Goal: Communication & Community: Answer question/provide support

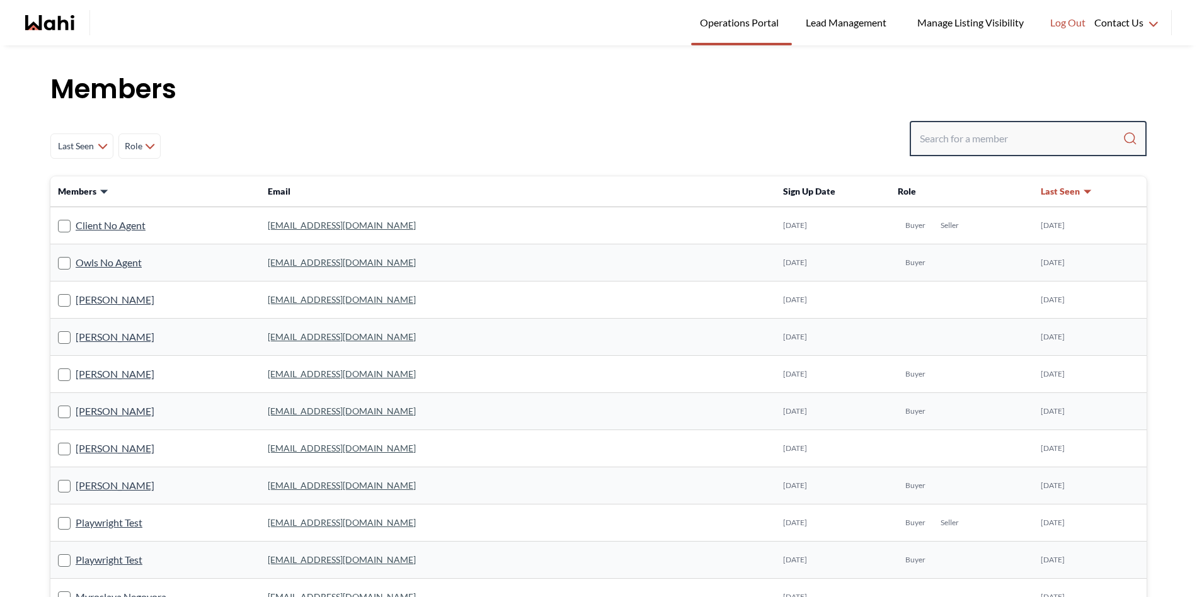
click at [981, 140] on input "Search input" at bounding box center [1021, 138] width 203 height 23
paste input "amber-nicholson@hotmail.com"
type input "amber-nicholson@hotmail.com"
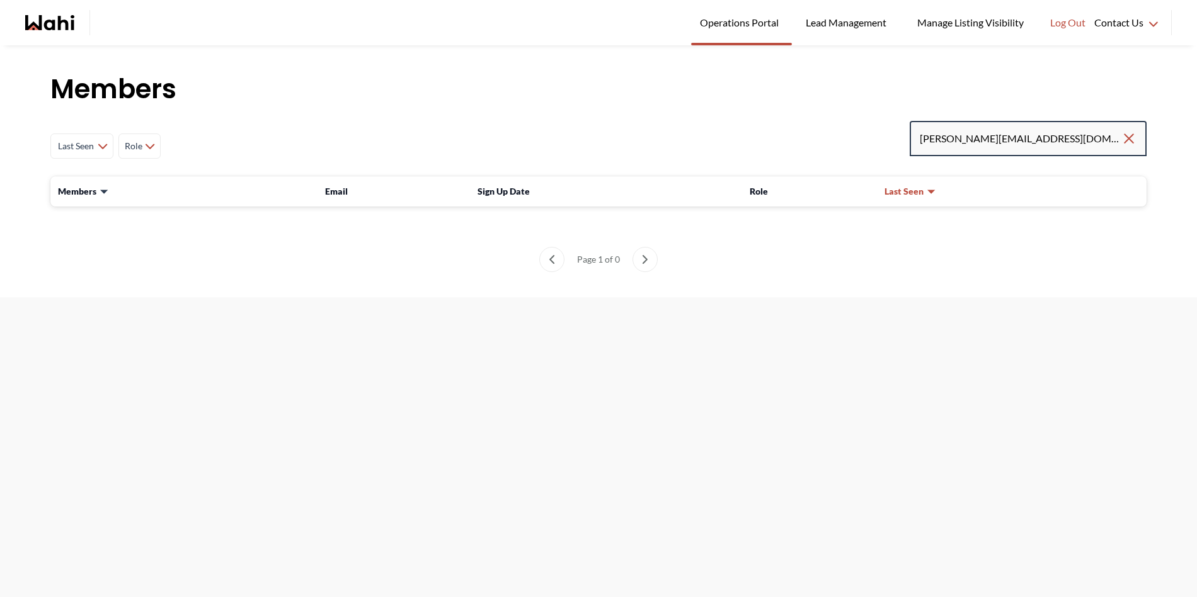
click at [1090, 130] on input "amber-nicholson@hotmail.com" at bounding box center [1021, 138] width 202 height 23
drag, startPoint x: 1088, startPoint y: 140, endPoint x: 865, endPoint y: 134, distance: 223.1
click at [867, 135] on div "Last Seen Less day than 1 day ago 1 day ago - 3 days ago 3 days ago - 1 week ag…" at bounding box center [598, 146] width 1096 height 50
click at [1088, 137] on input "amber-nicholson@hotmail.com" at bounding box center [1021, 138] width 202 height 23
drag, startPoint x: 1087, startPoint y: 140, endPoint x: 866, endPoint y: 132, distance: 221.3
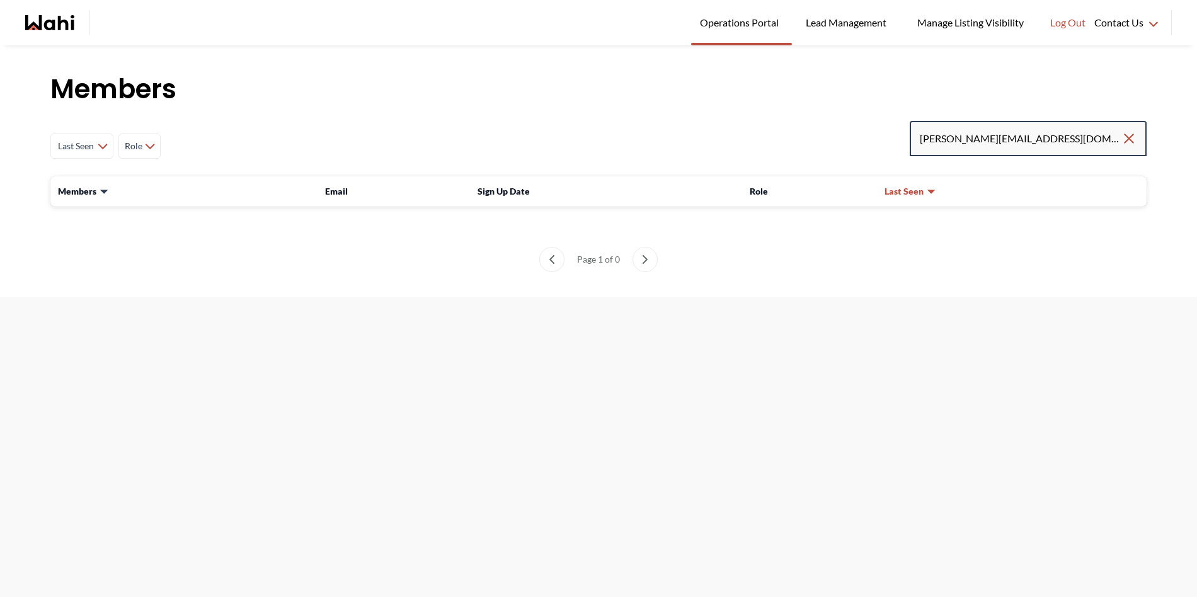
click at [866, 132] on div "Last Seen Less day than 1 day ago 1 day ago - 3 days ago 3 days ago - 1 week ag…" at bounding box center [598, 146] width 1096 height 50
click at [951, 144] on input "Search input" at bounding box center [1021, 138] width 203 height 23
click at [947, 144] on input "Search input" at bounding box center [1021, 138] width 203 height 23
type input "amber.nicholson15@gmail.com"
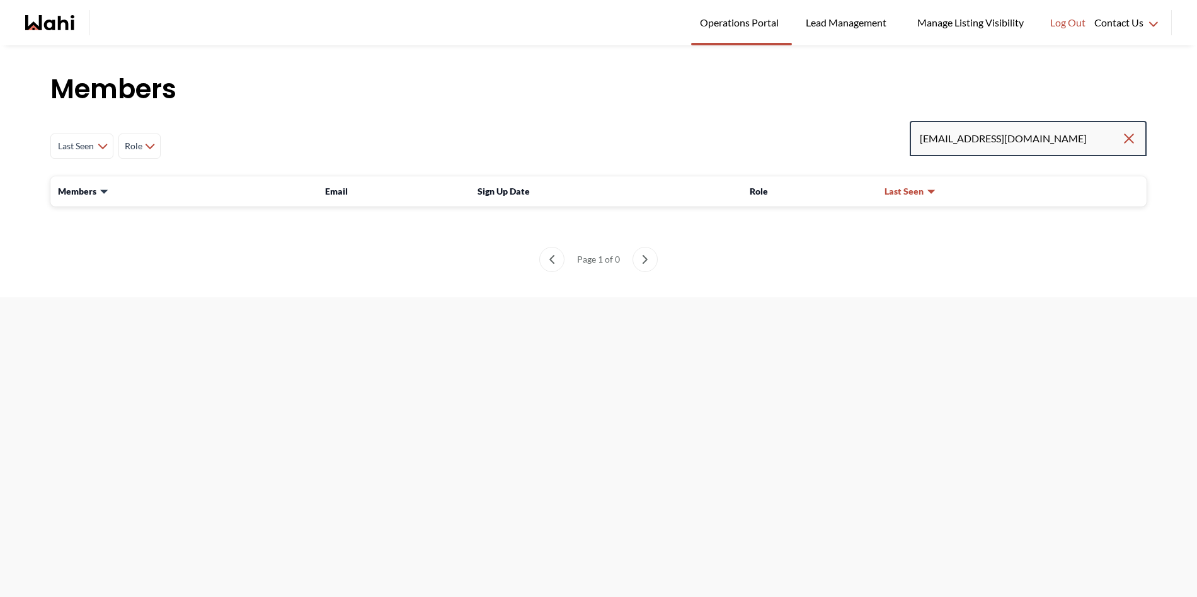
click at [951, 141] on input "amber.nicholson15@gmail.com" at bounding box center [1021, 138] width 202 height 23
click at [1113, 139] on input "amber.nicholson15@gmail.com" at bounding box center [1021, 138] width 202 height 23
drag, startPoint x: 997, startPoint y: 146, endPoint x: 987, endPoint y: 147, distance: 9.5
click at [997, 146] on input "amber.nicholson15@gmail.com" at bounding box center [1021, 138] width 202 height 23
click at [931, 144] on input "amber.nicholson15@gmail.com" at bounding box center [1021, 138] width 202 height 23
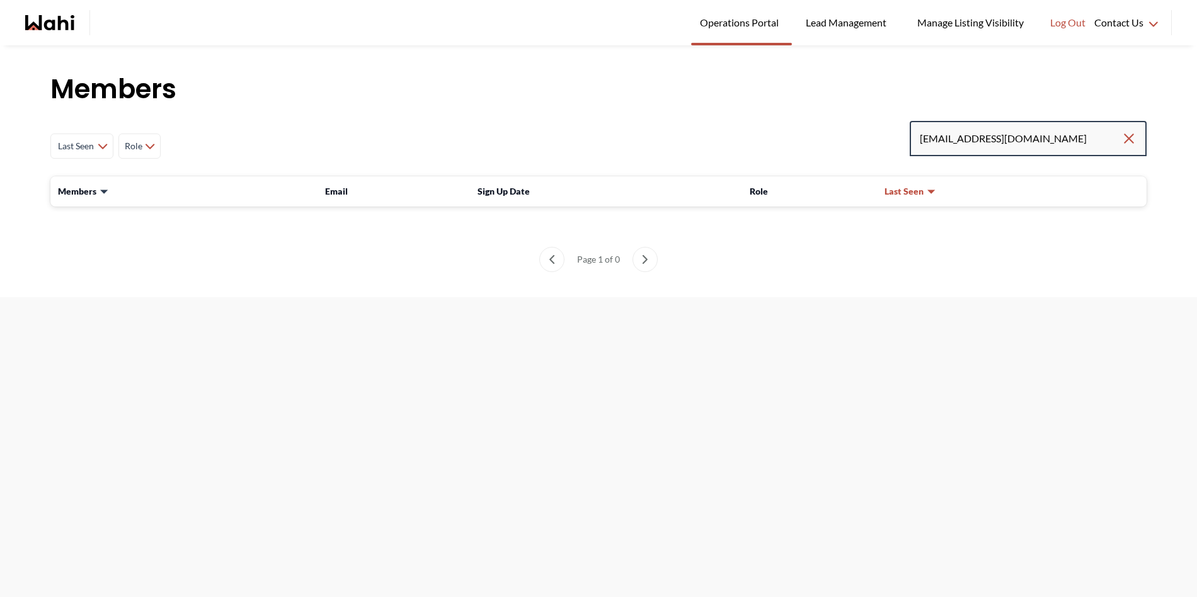
click at [963, 139] on input "amber.nicholson15@gmail.com" at bounding box center [1021, 138] width 202 height 23
click at [1000, 138] on input "amber.nicholson15@gmail.com" at bounding box center [1021, 138] width 202 height 23
click at [1058, 139] on input "amber.nicholson15@gmail.com" at bounding box center [1021, 138] width 202 height 23
click at [1057, 139] on input "amber.nicholson15@gmail.com" at bounding box center [1021, 138] width 202 height 23
click at [1073, 139] on input "amber.nicholson15@gmail.com" at bounding box center [1021, 138] width 202 height 23
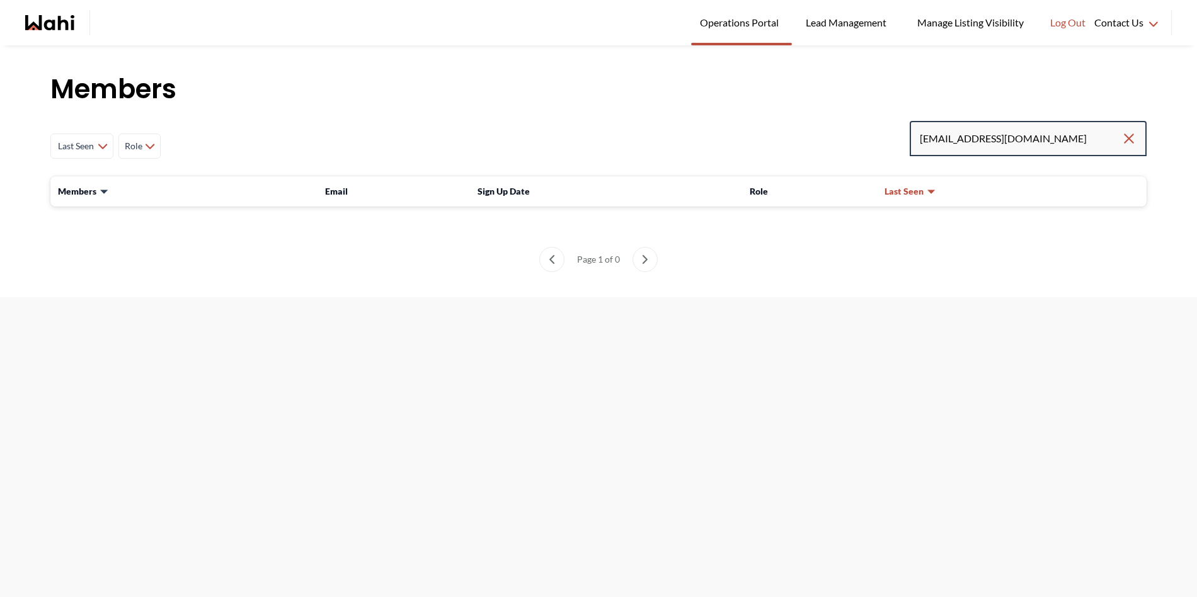
click at [1071, 137] on input "amber.nicholson15@gmail.com" at bounding box center [1021, 138] width 202 height 23
click at [949, 141] on input "amber.nicholson15@gmail.com" at bounding box center [1021, 138] width 202 height 23
type input "ambernicholson15@gmail.com"
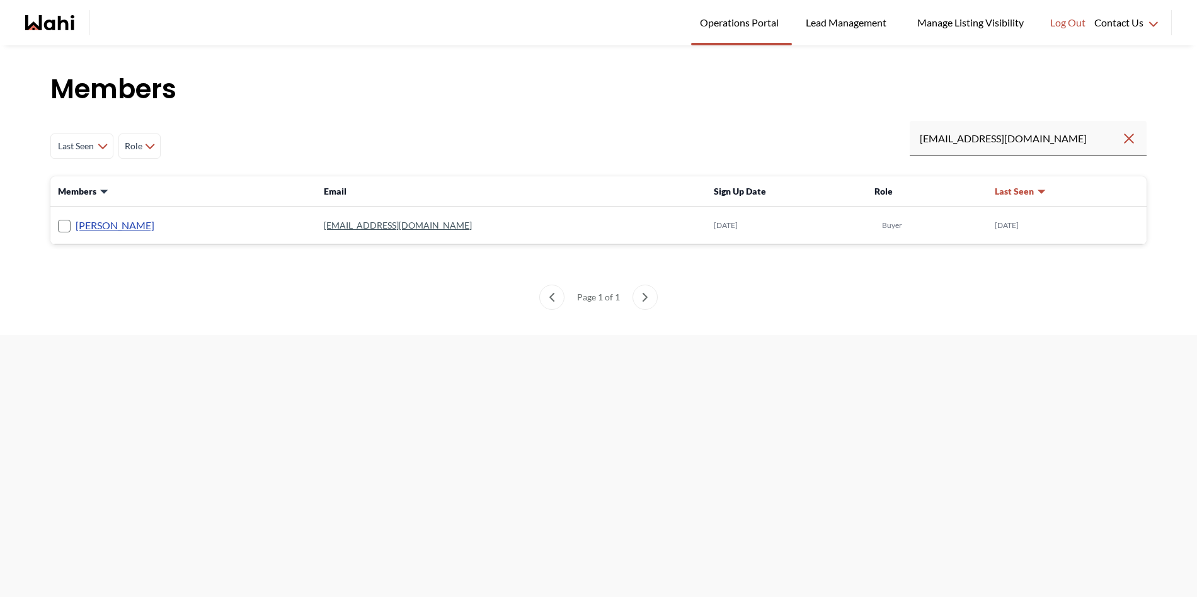
click at [95, 226] on link "[PERSON_NAME]" at bounding box center [115, 225] width 79 height 16
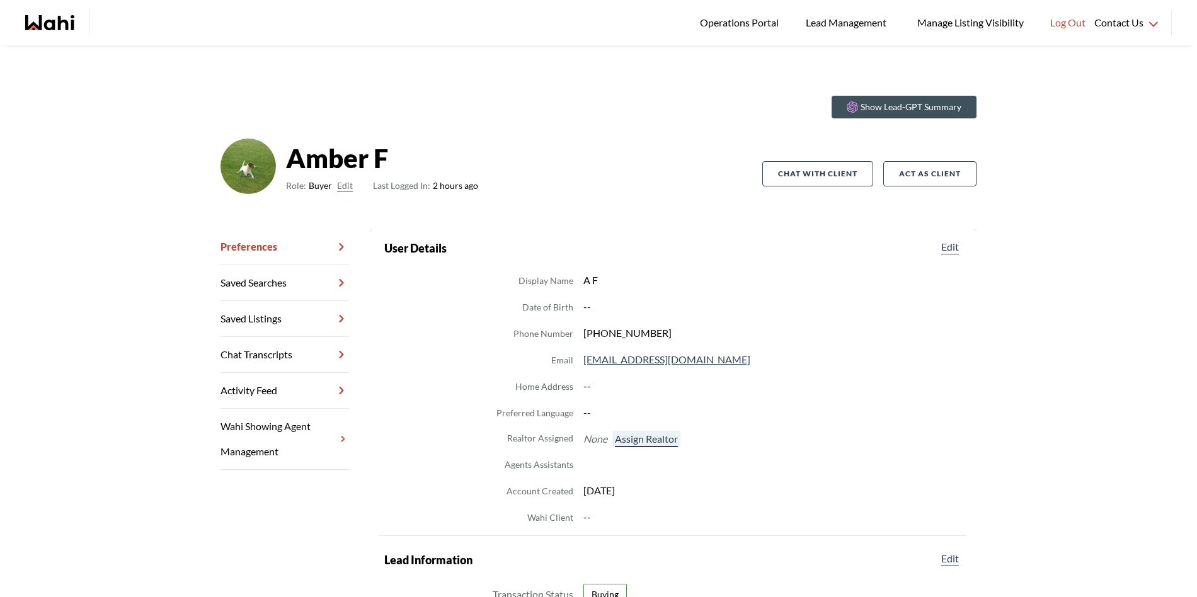
click at [641, 437] on button "Assign Realtor" at bounding box center [646, 439] width 68 height 16
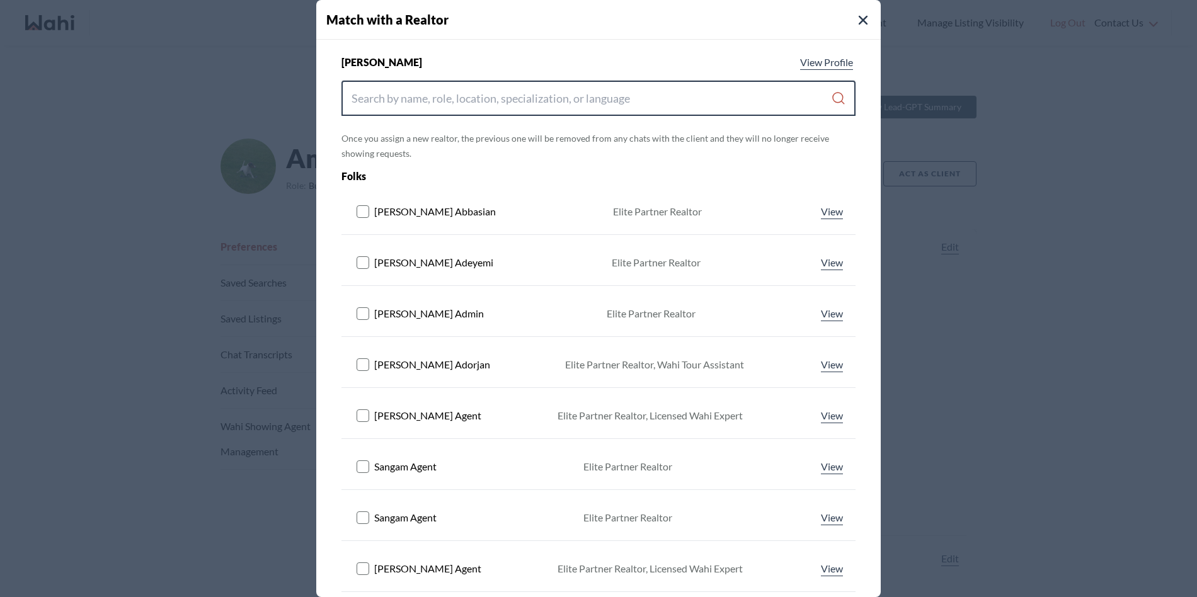
click at [473, 87] on input "Search input" at bounding box center [590, 98] width 479 height 23
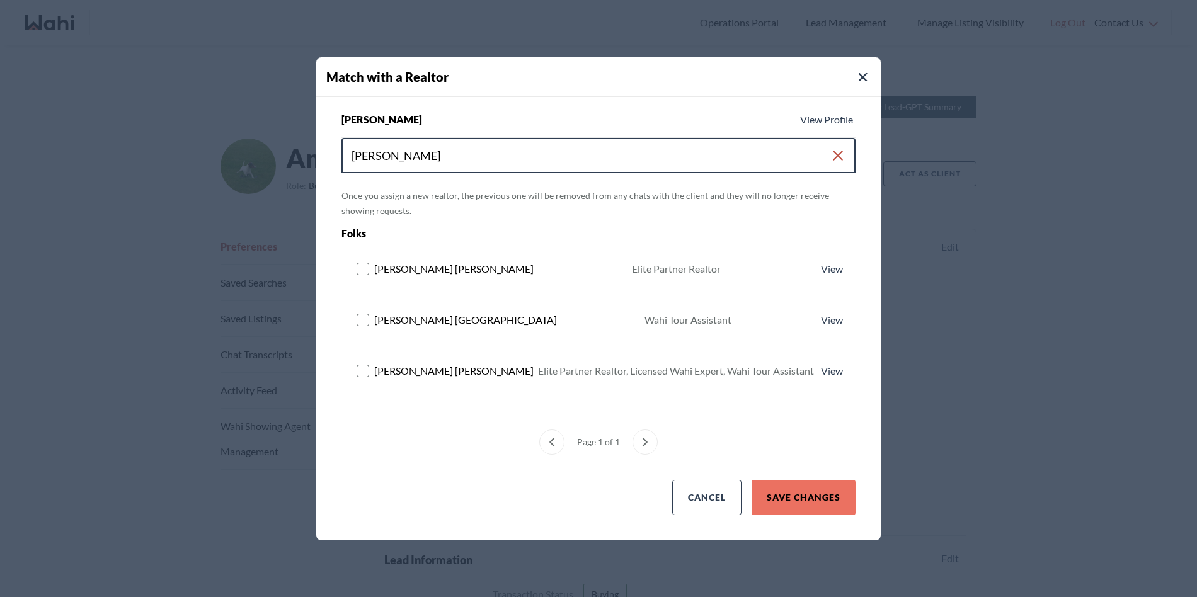
type input "michelle"
click at [360, 371] on rect at bounding box center [363, 371] width 12 height 12
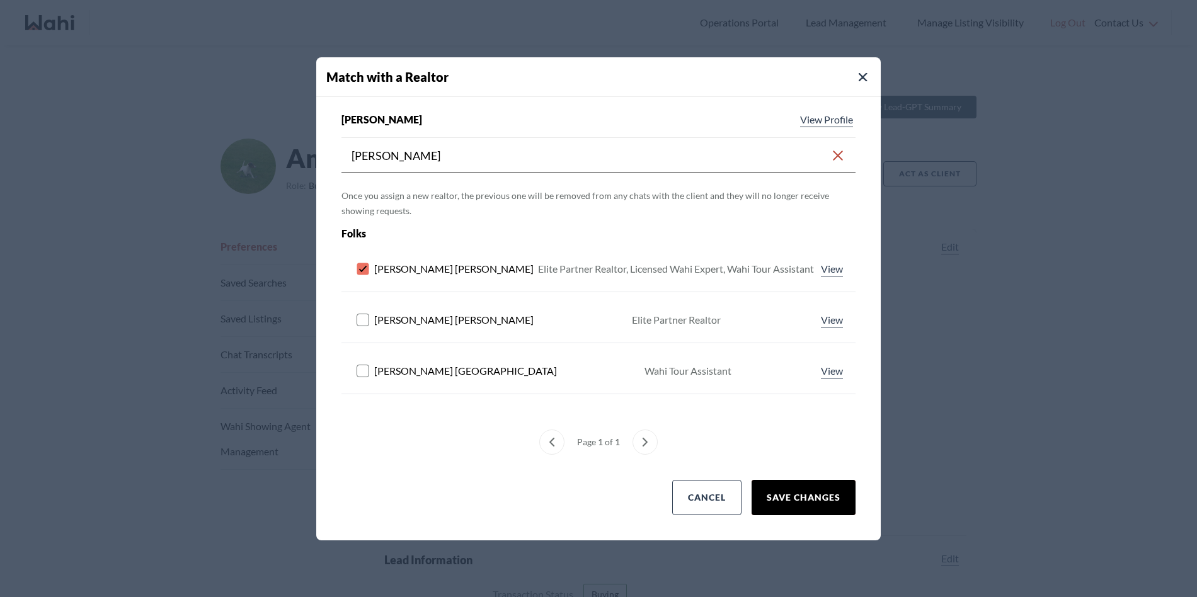
click at [823, 506] on button "Save Changes" at bounding box center [803, 497] width 104 height 35
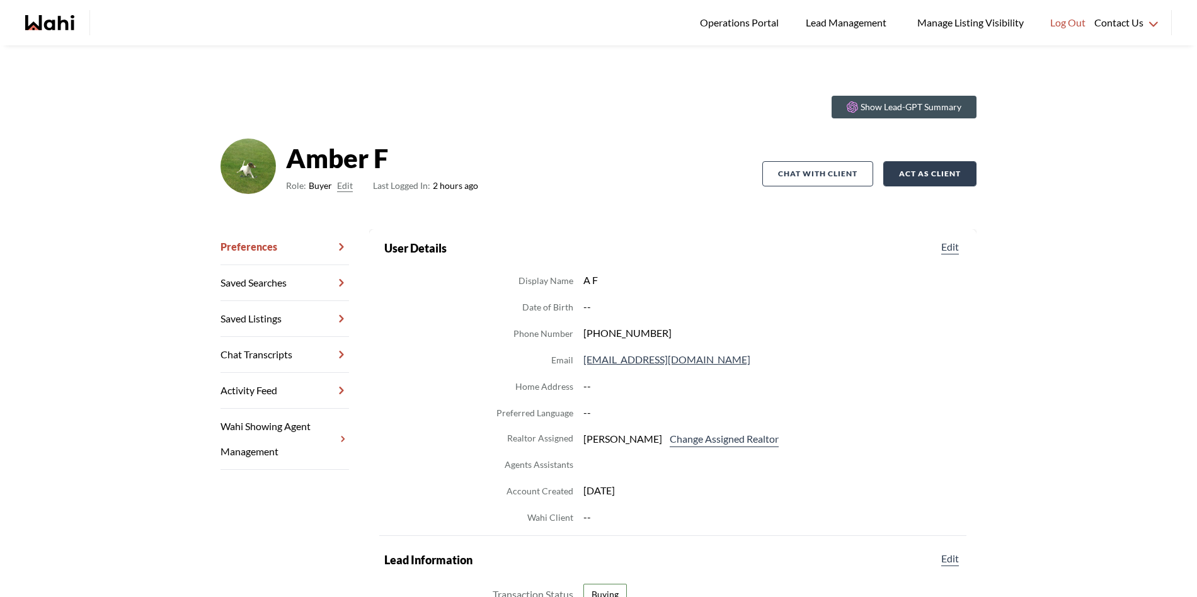
click at [913, 169] on button "Act as Client" at bounding box center [929, 173] width 93 height 25
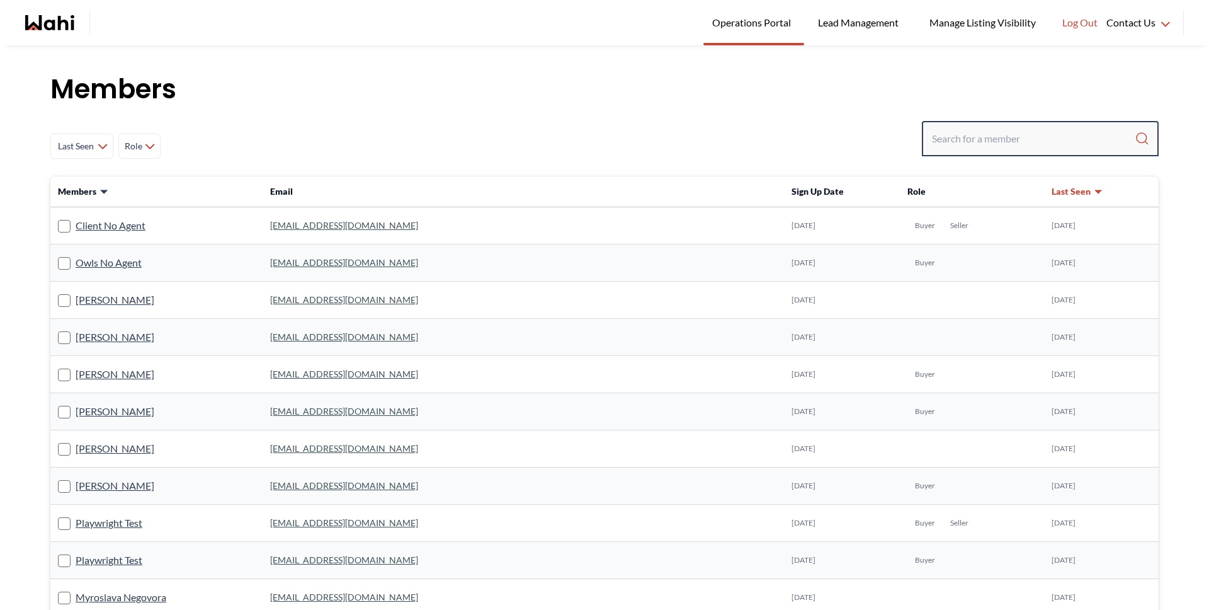
click at [992, 142] on input "Search input" at bounding box center [1033, 138] width 203 height 23
type input "michelle"
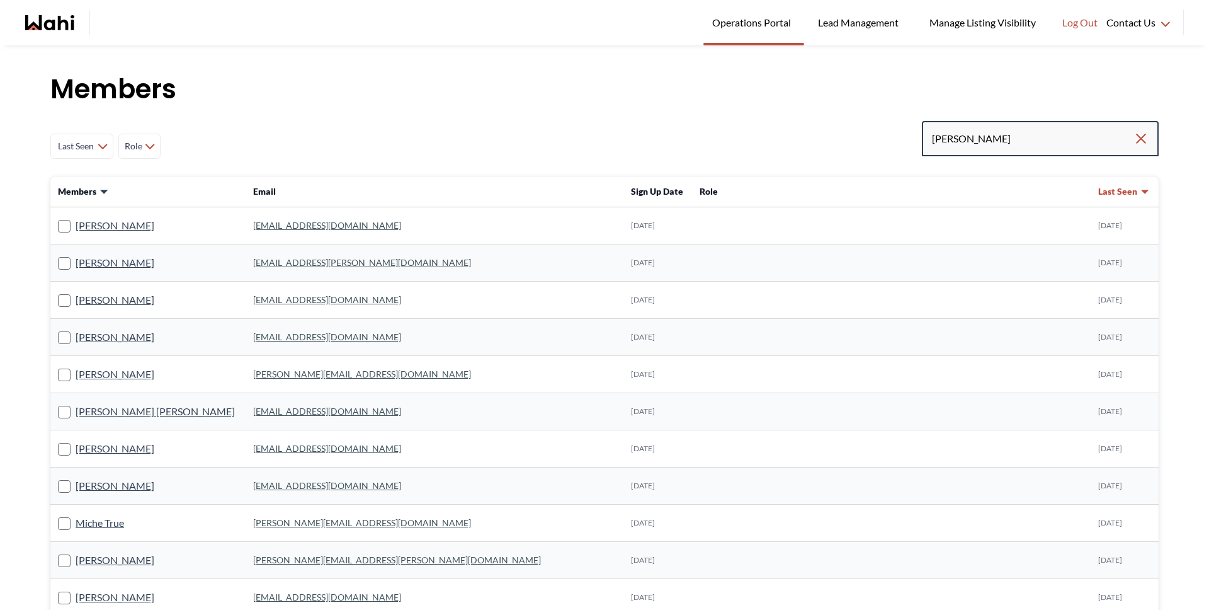
click at [1053, 137] on input "michelle" at bounding box center [1033, 138] width 202 height 23
type input "michelle ryck"
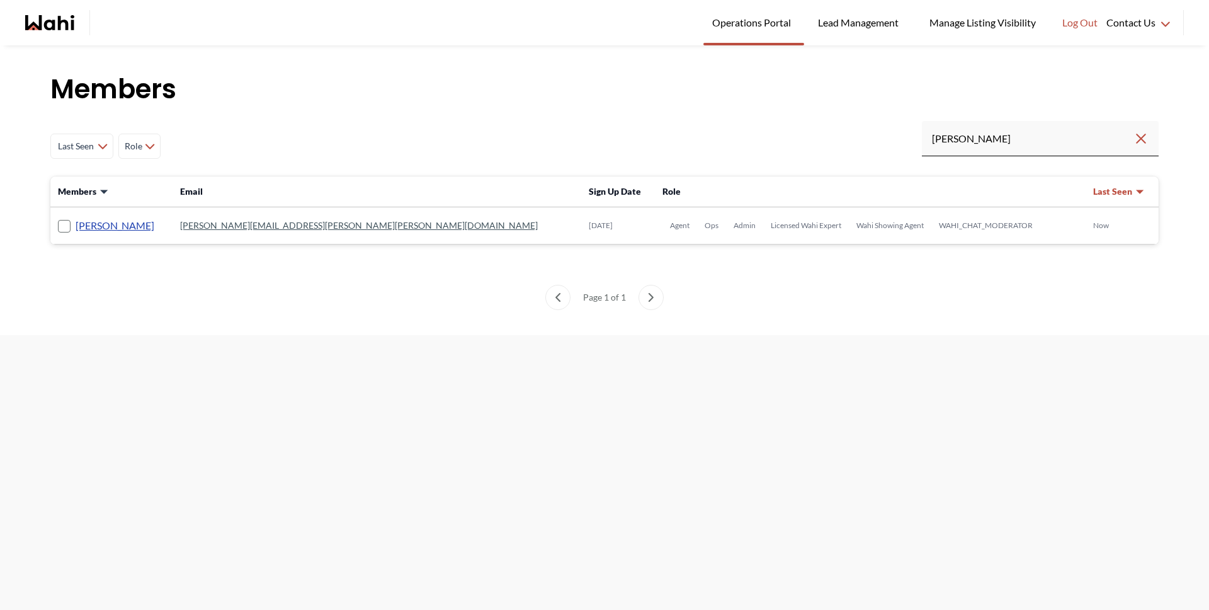
click at [95, 226] on link "[PERSON_NAME]" at bounding box center [115, 225] width 79 height 16
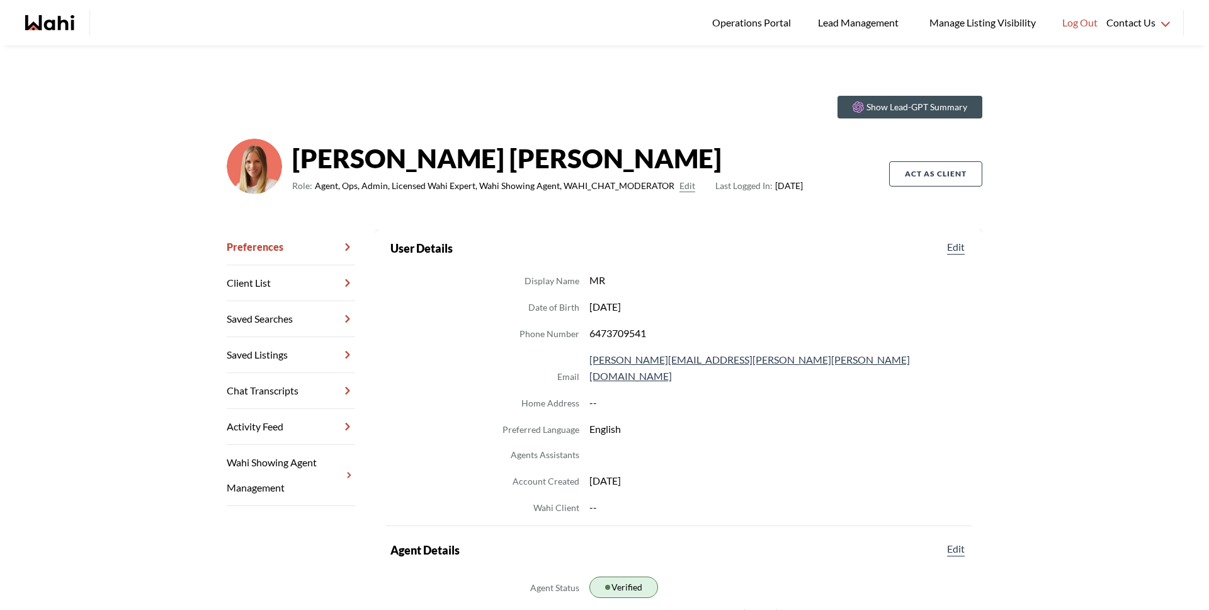
click at [255, 385] on link "Chat Transcripts" at bounding box center [291, 391] width 129 height 36
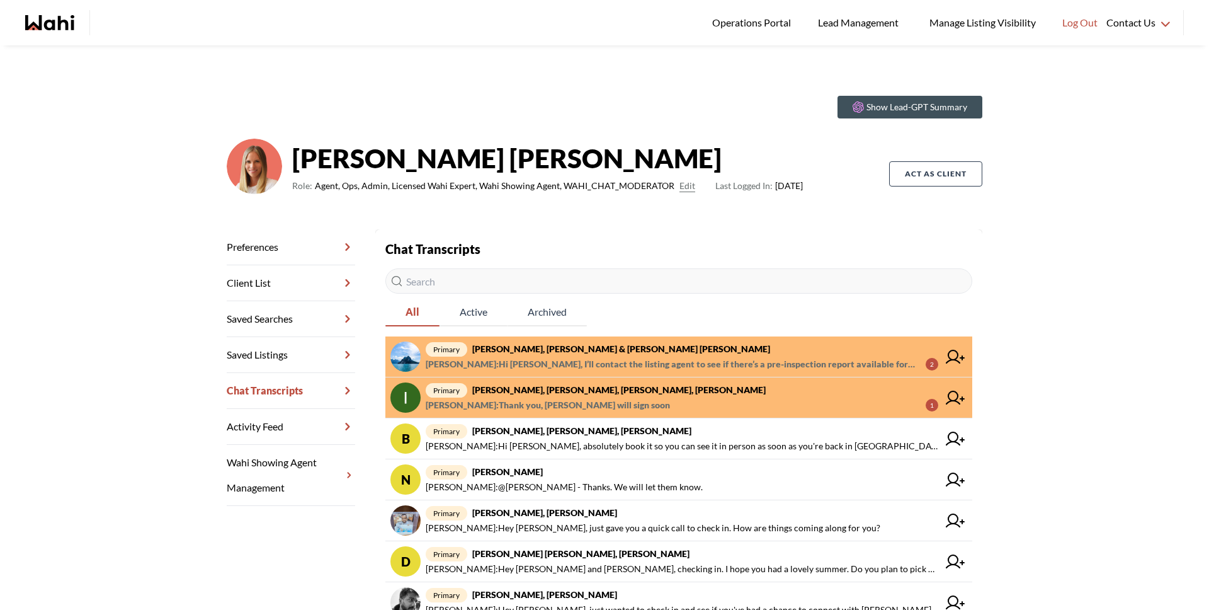
click at [523, 389] on strong "[PERSON_NAME], [PERSON_NAME], [PERSON_NAME], [PERSON_NAME]" at bounding box center [619, 389] width 294 height 11
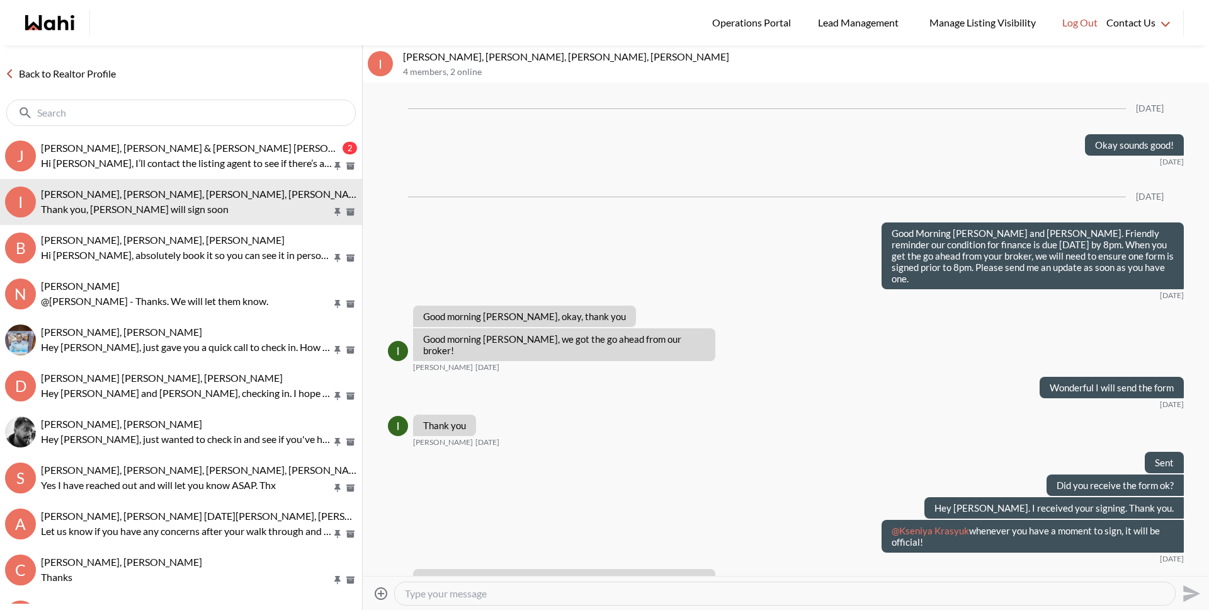
click at [488, 591] on textarea "Type your message" at bounding box center [785, 593] width 760 height 13
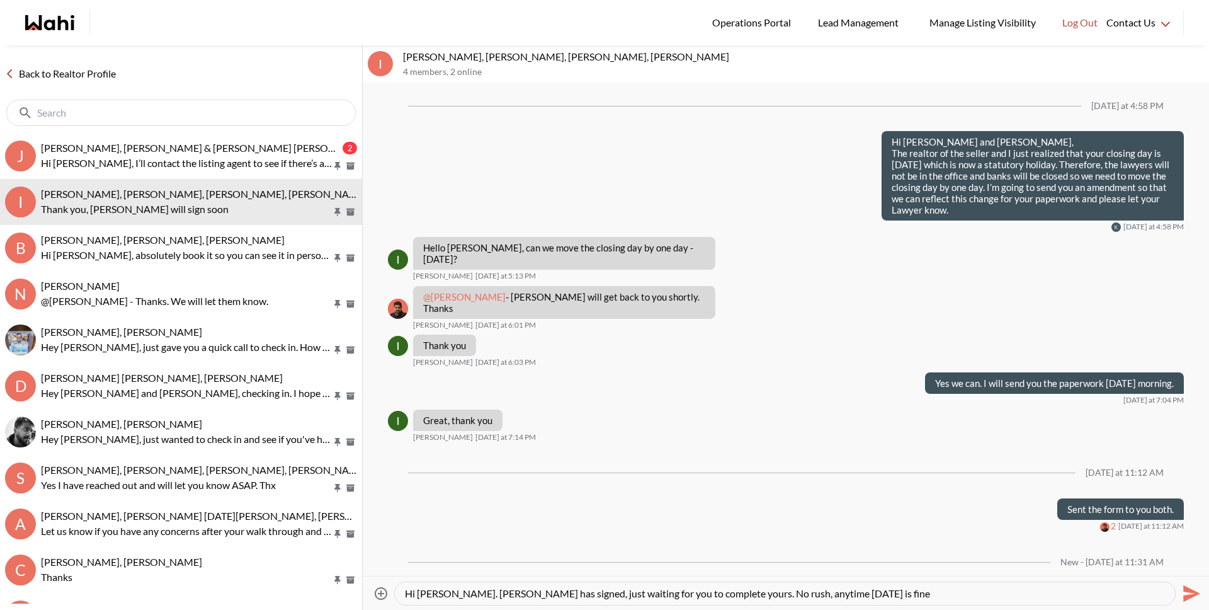
type textarea "Hi [PERSON_NAME]. [PERSON_NAME] has signed, just waiting for you to complete yo…"
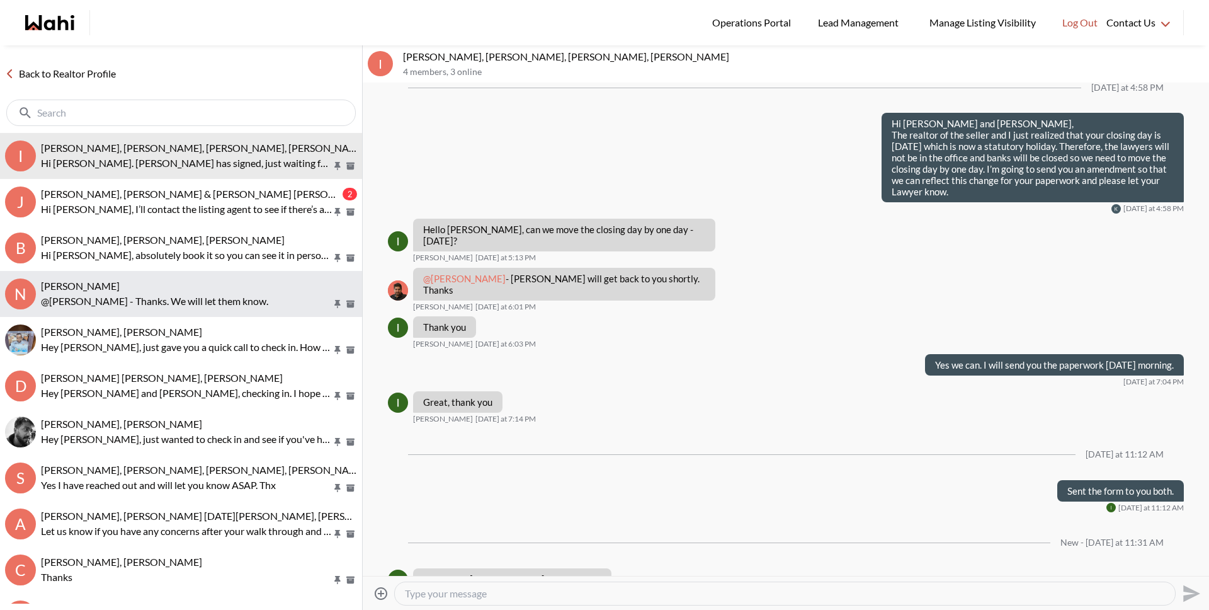
scroll to position [1148, 0]
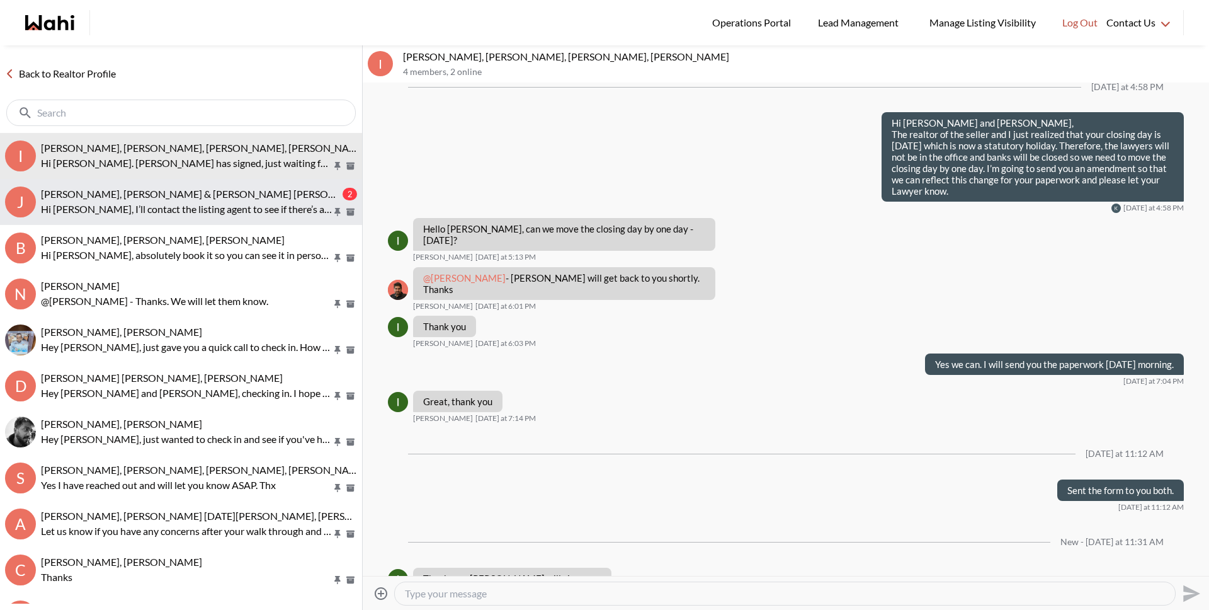
click at [147, 200] on div "Jason Brown, Jason & Lauryn Vaz-Brown, Michelle 2 Hi Jason, I’ll contact the li…" at bounding box center [199, 202] width 316 height 29
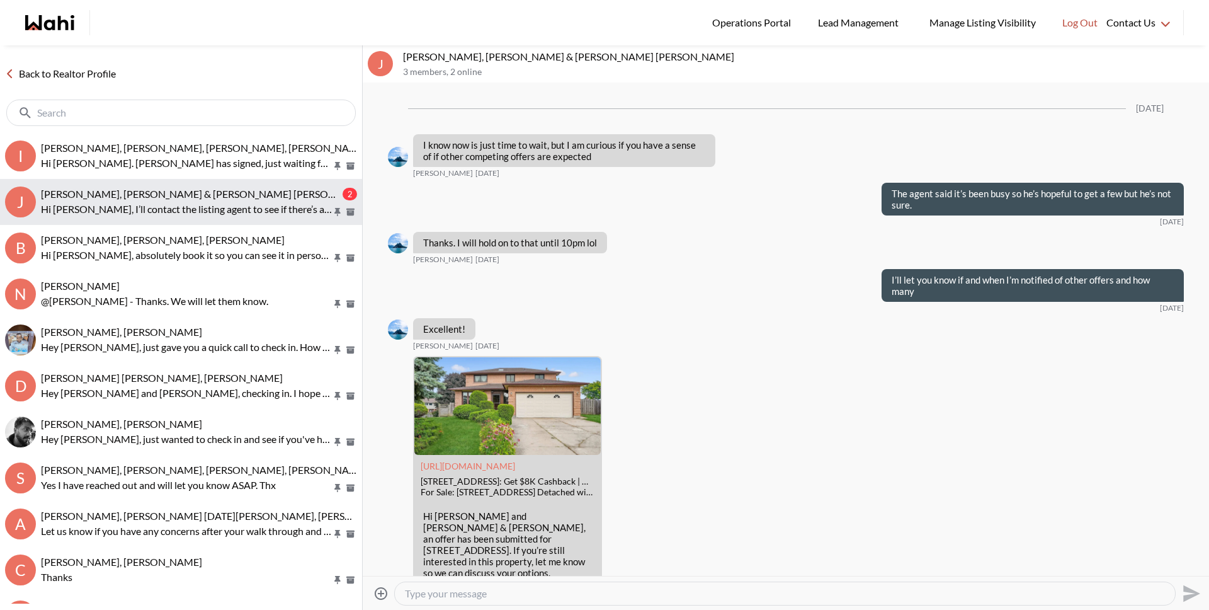
scroll to position [906, 0]
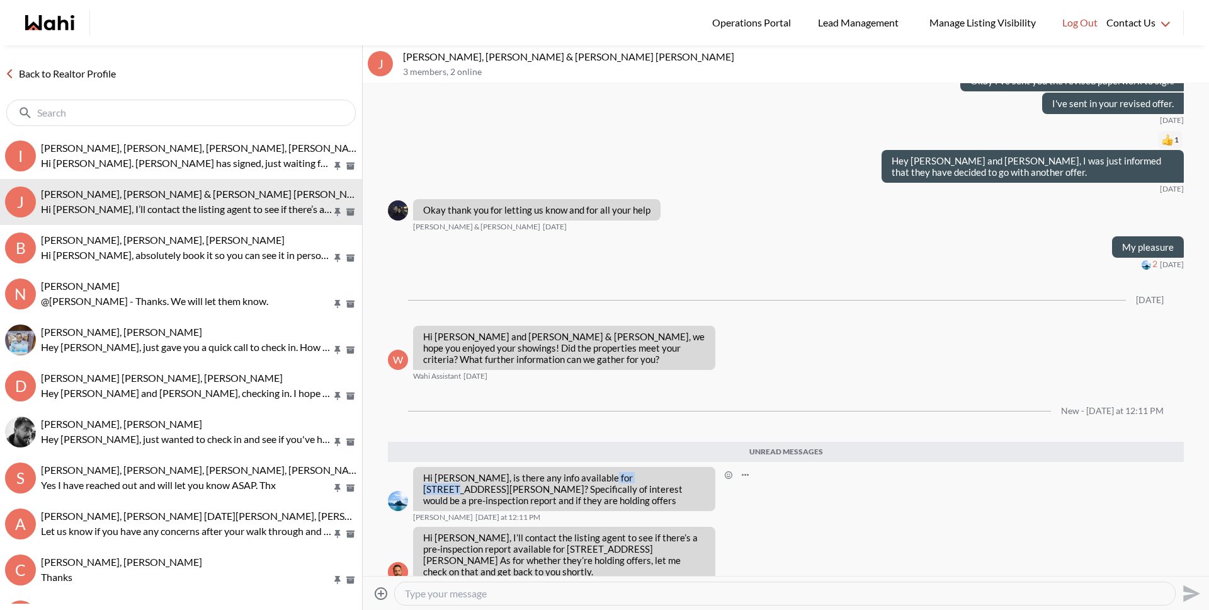
drag, startPoint x: 595, startPoint y: 468, endPoint x: 643, endPoint y: 469, distance: 48.5
click at [643, 472] on p "Hi [PERSON_NAME], is there any info available for [STREET_ADDRESS][PERSON_NAME]…" at bounding box center [564, 489] width 282 height 34
copy p "49 Pinard St"
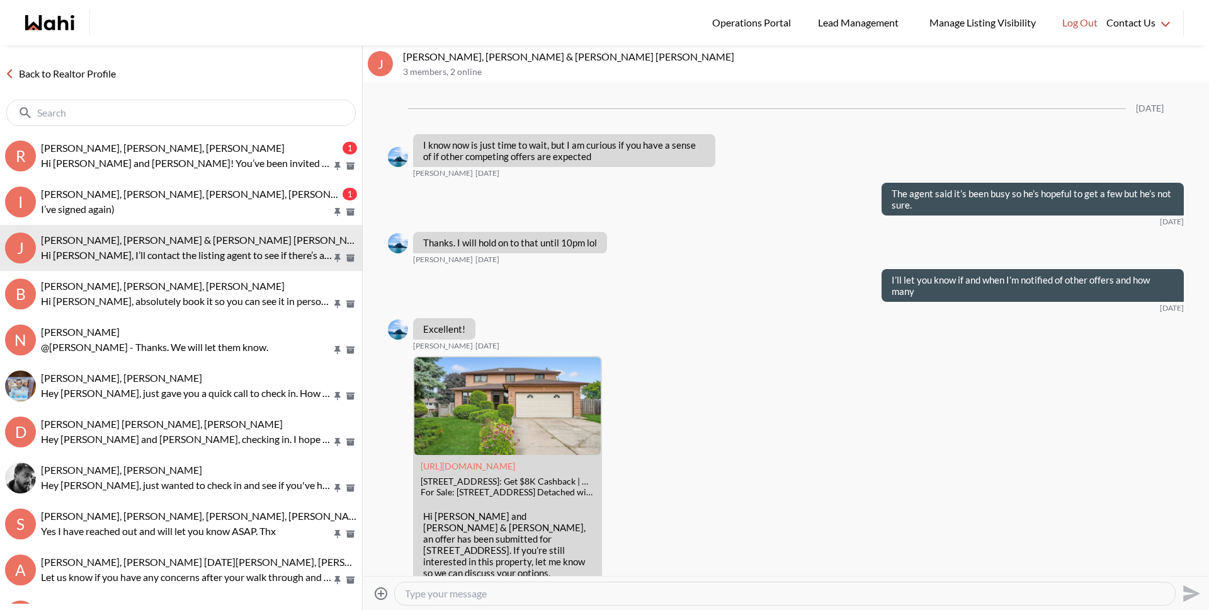
scroll to position [906, 0]
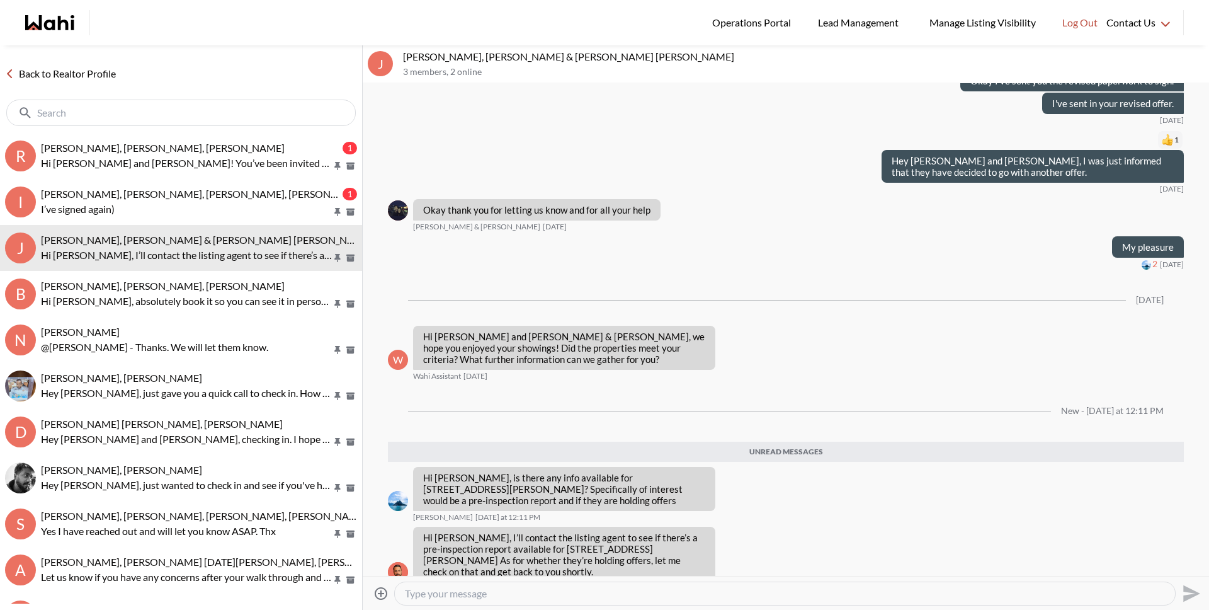
click at [593, 594] on textarea "Type your message" at bounding box center [785, 593] width 760 height 13
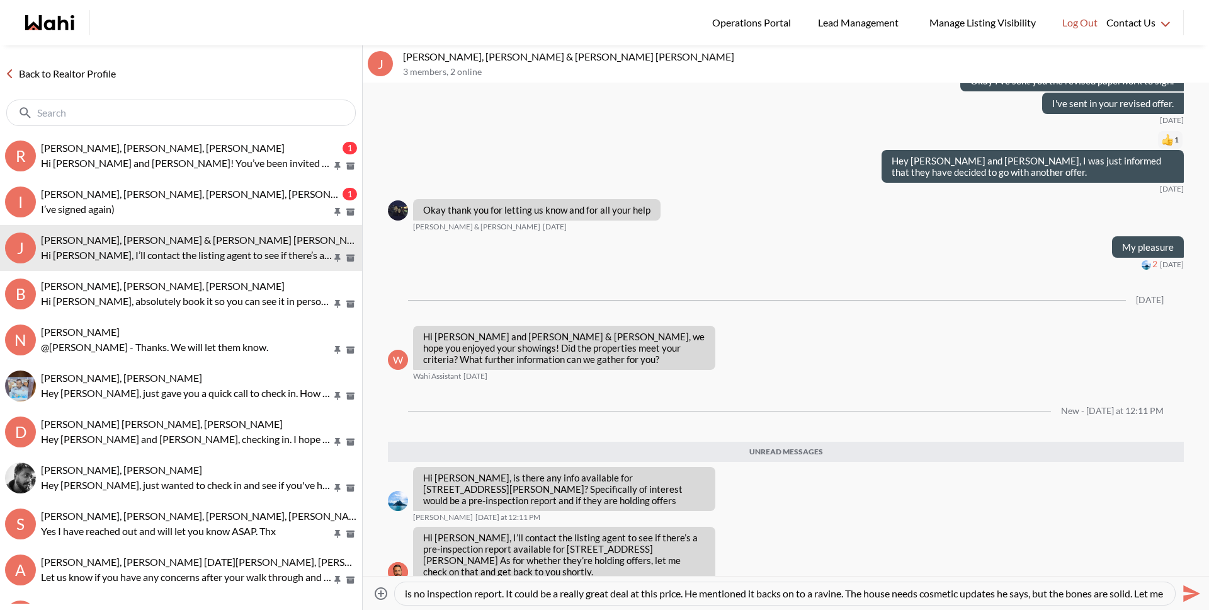
scroll to position [13, 0]
type textarea "Hey [PERSON_NAME], I spoke to the agent. The house is under power of sale so th…"
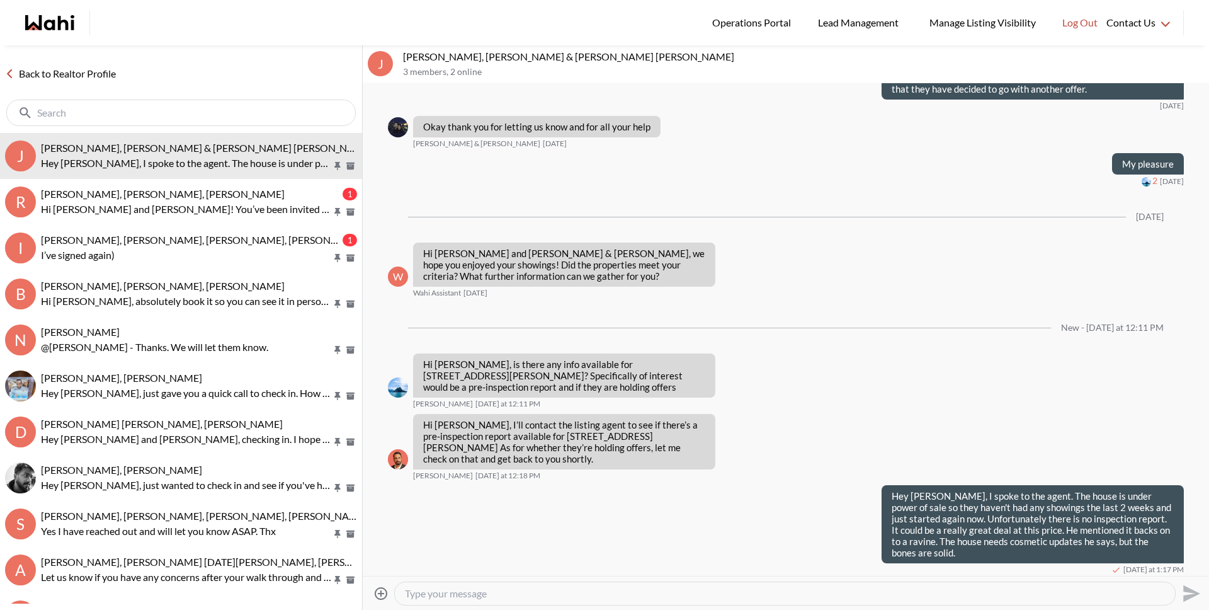
scroll to position [959, 0]
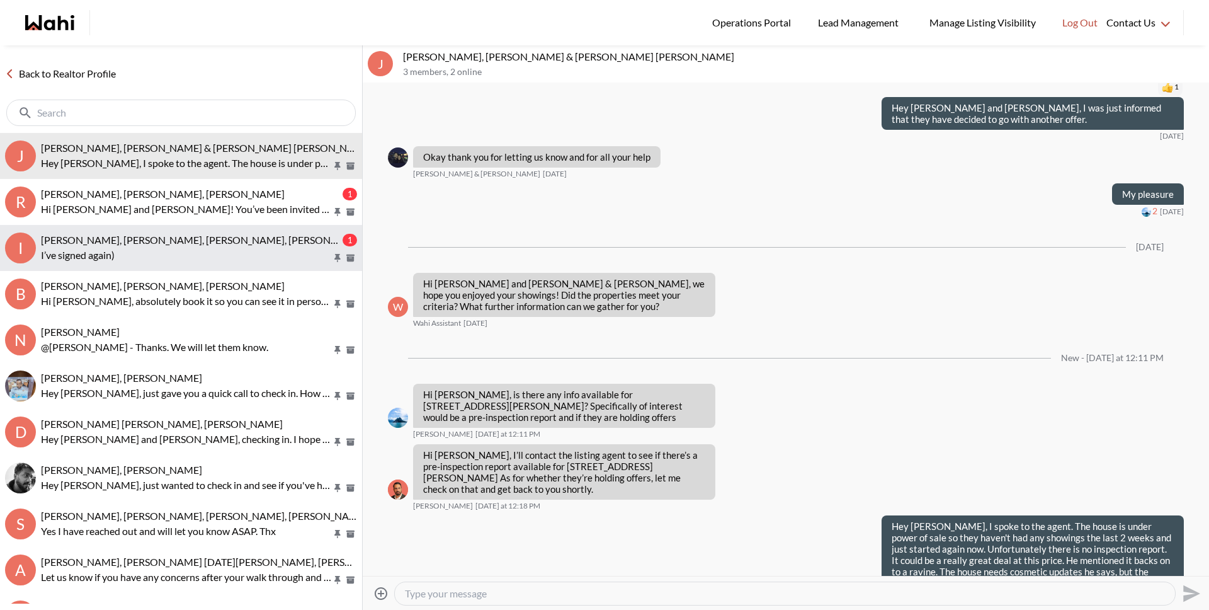
click at [167, 248] on p "I’ve signed again)" at bounding box center [186, 255] width 291 height 15
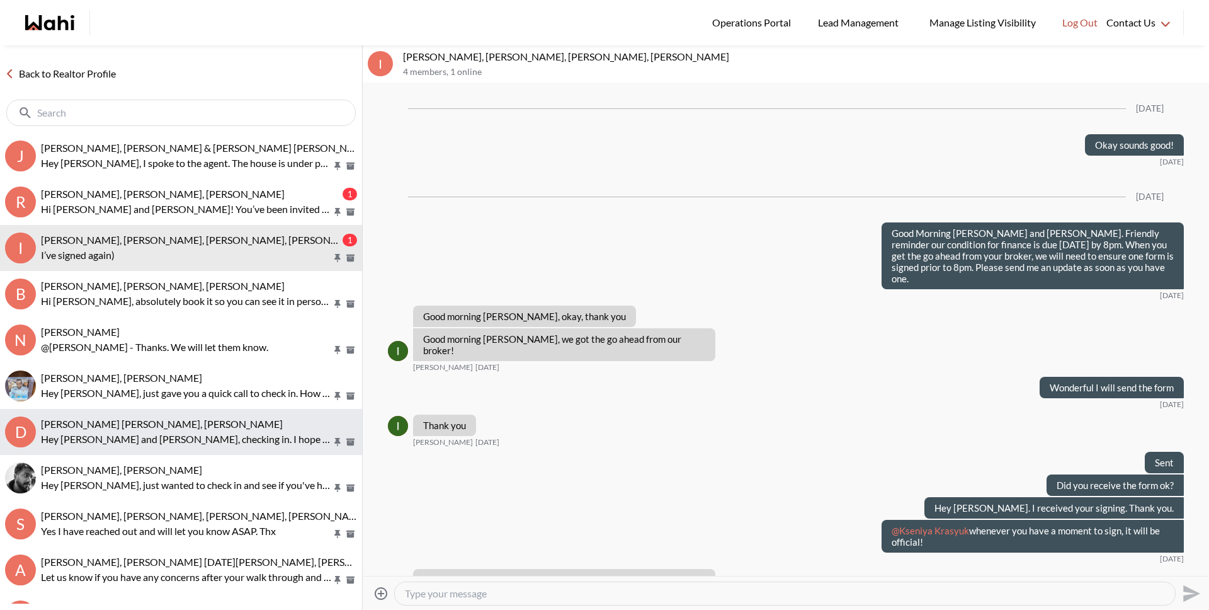
scroll to position [1215, 0]
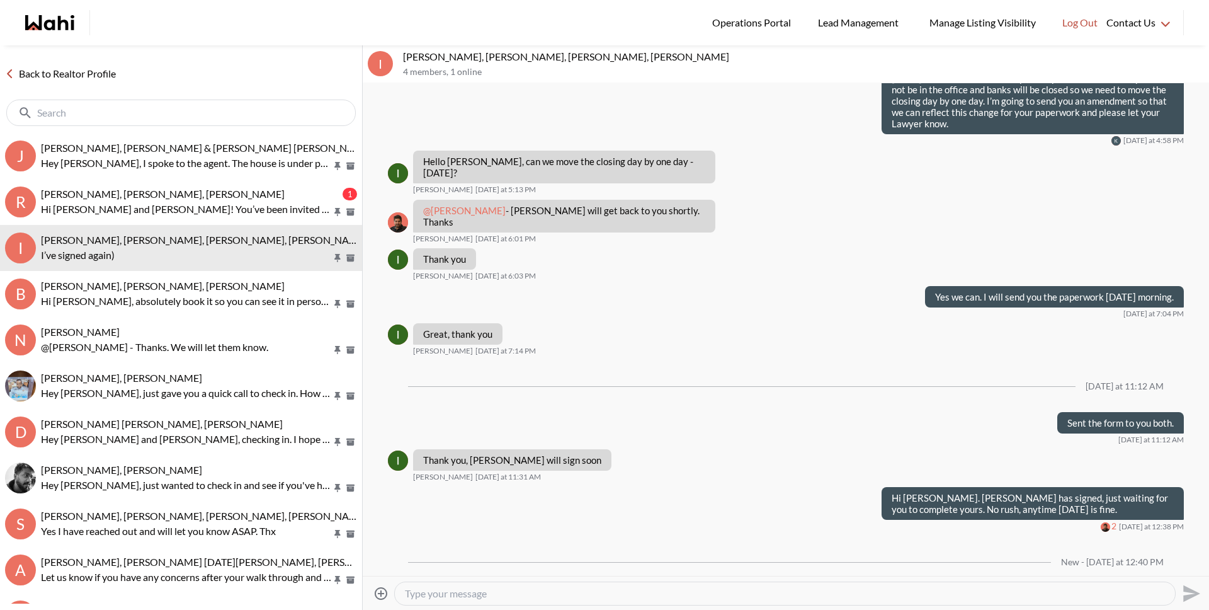
click at [457, 588] on textarea "Type your message" at bounding box center [785, 593] width 760 height 13
type textarea "I've Received it."
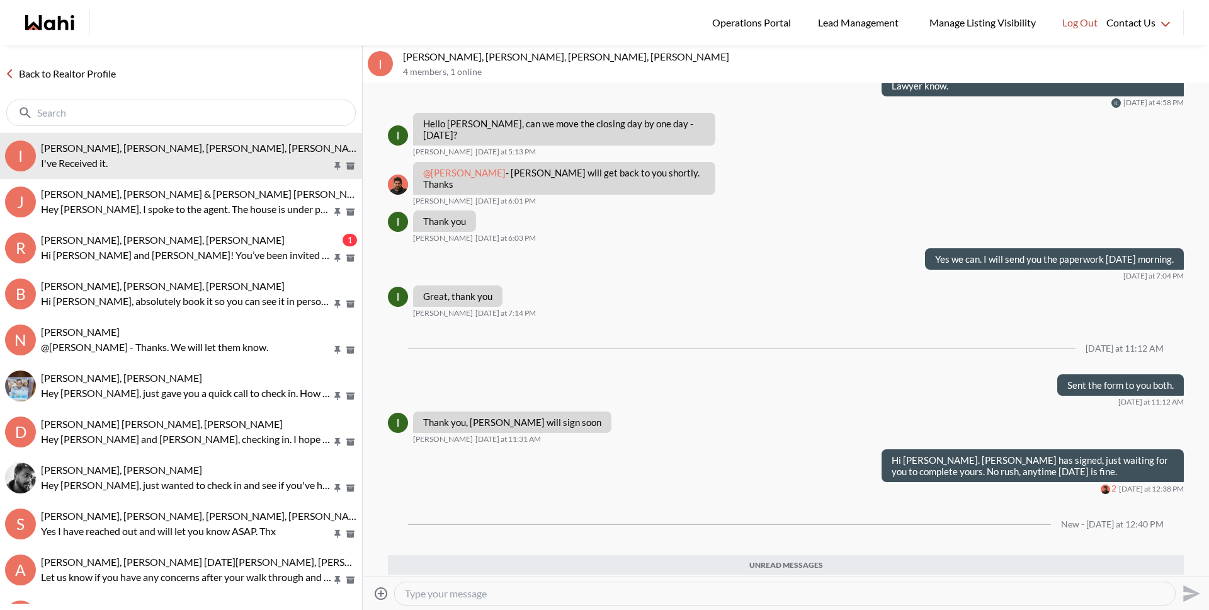
scroll to position [1223, 0]
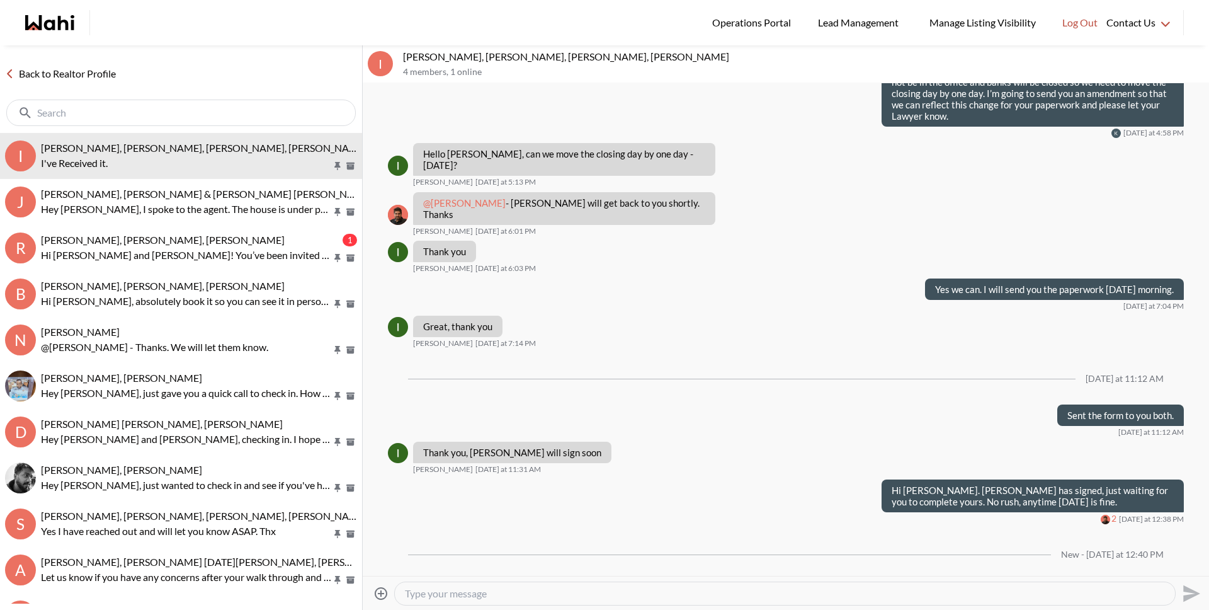
click at [381, 598] on icon at bounding box center [381, 592] width 13 height 13
click at [0, 0] on input "Attach files" at bounding box center [0, 0] width 0 height 0
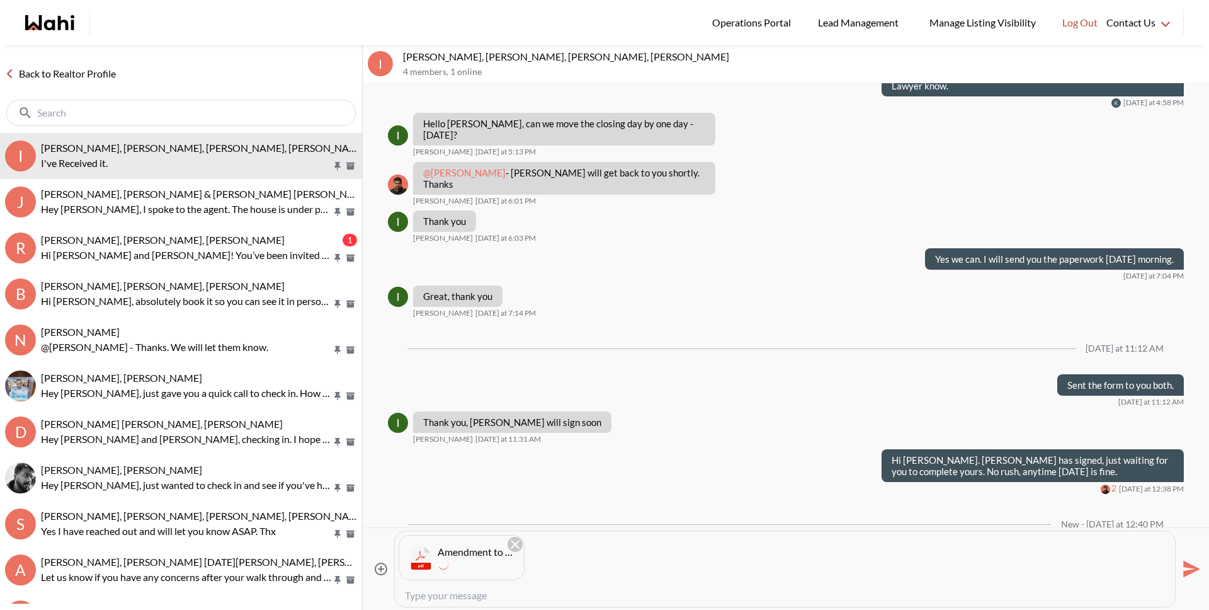
click at [643, 591] on textarea "Type your message" at bounding box center [785, 595] width 760 height 13
type textarea "Here is your copy, please ensure to advise your lawyer and give this to them."
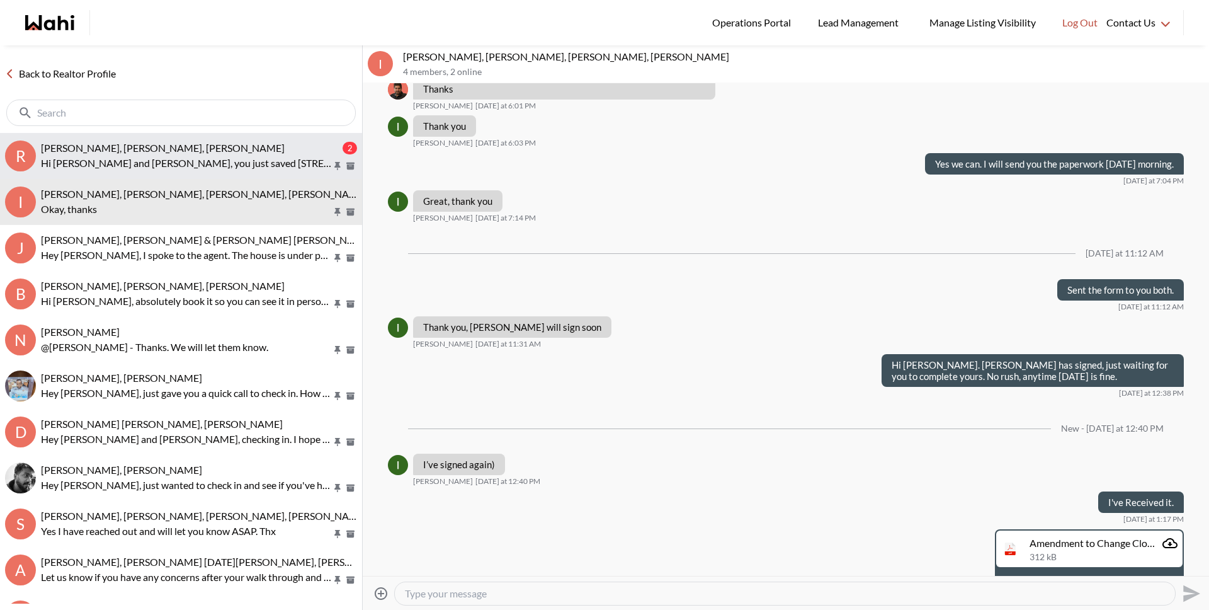
scroll to position [1349, 0]
click at [137, 166] on p "Hi [PERSON_NAME] and [PERSON_NAME], you just saved [STREET_ADDRESS][PERSON_NAME…" at bounding box center [186, 163] width 291 height 15
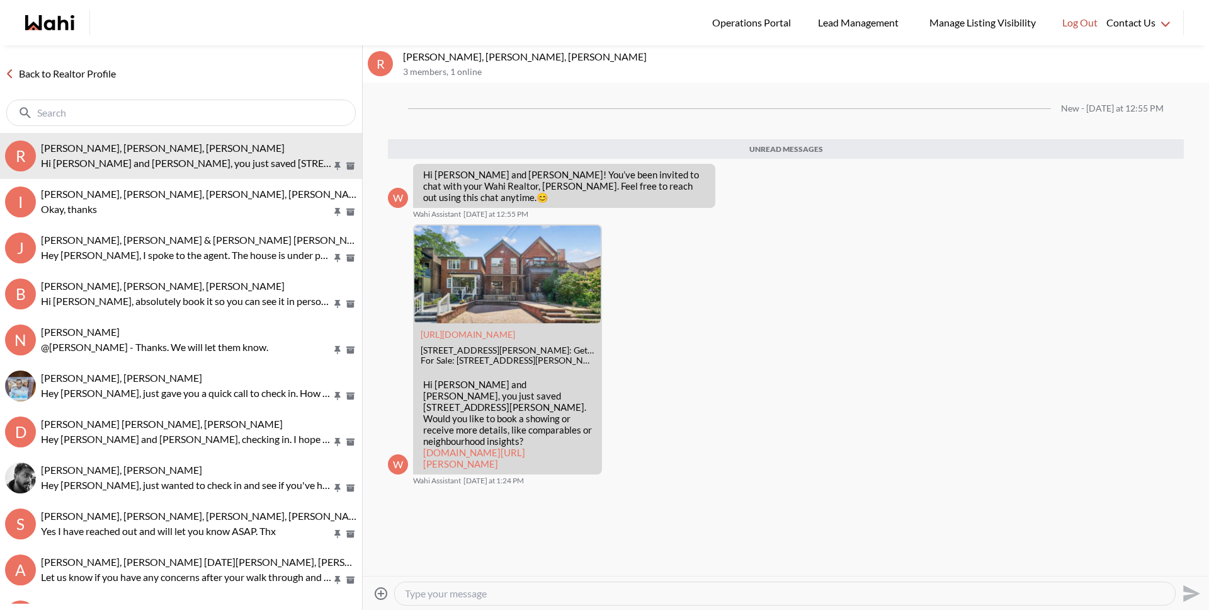
click at [100, 73] on link "Back to Realtor Profile" at bounding box center [60, 74] width 121 height 16
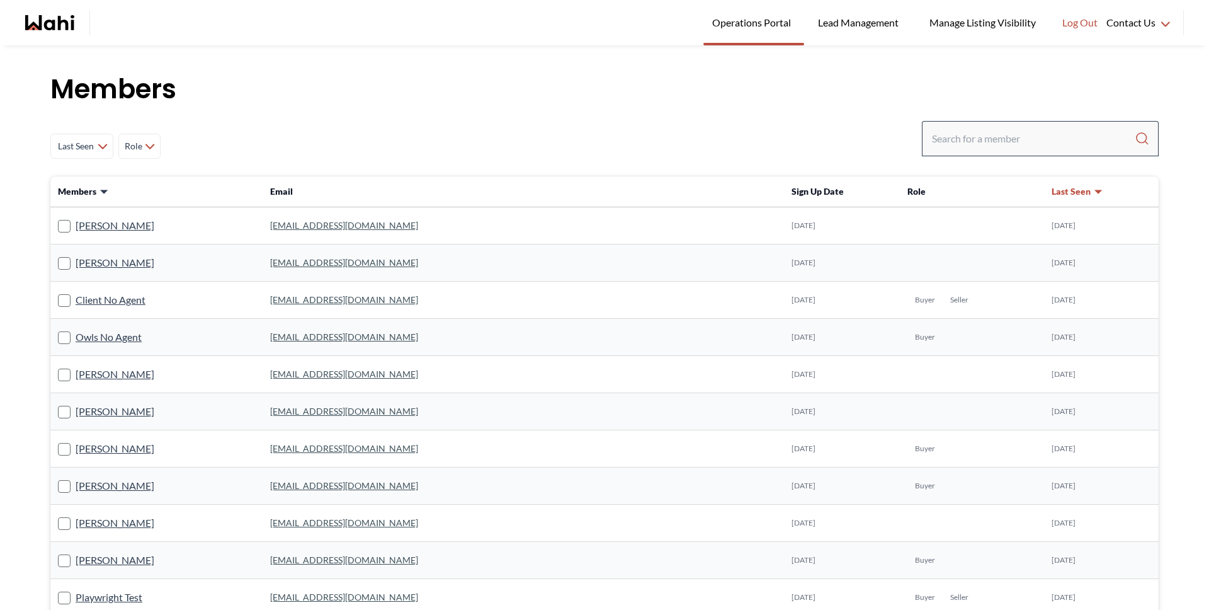
click at [951, 153] on div "Last Seen Less day than [DATE] [DATE] - [DATE] [DATE] - [DATE] [DATE] - [DATE] …" at bounding box center [604, 146] width 1109 height 50
click at [954, 139] on input "Search input" at bounding box center [1033, 138] width 203 height 23
type input "faraz"
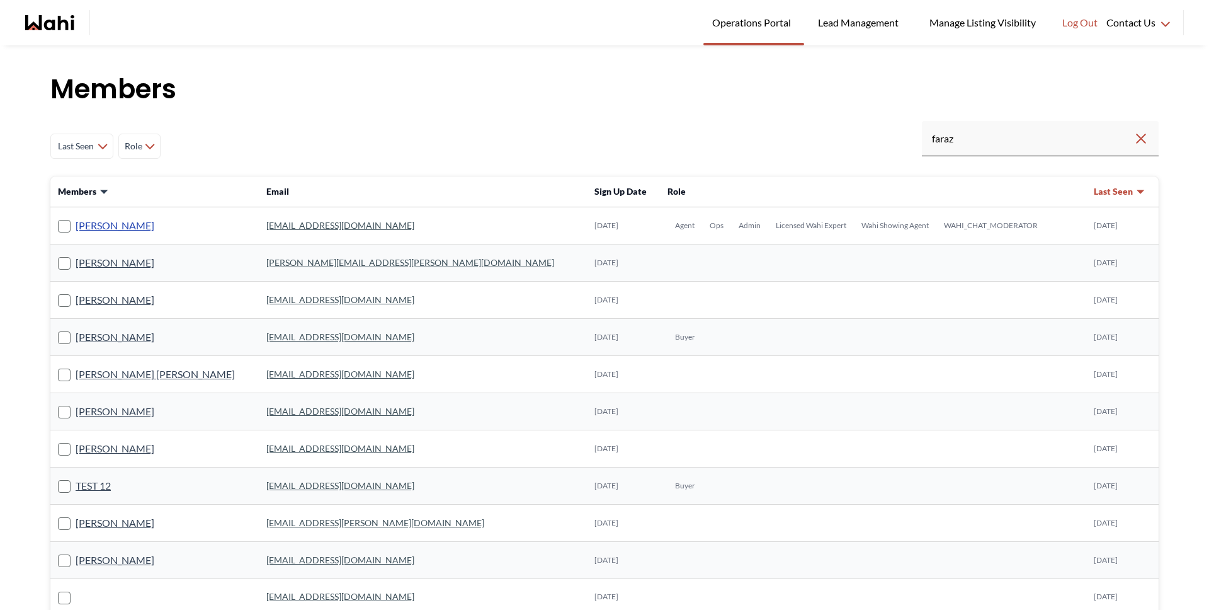
click at [92, 233] on link "[PERSON_NAME]" at bounding box center [115, 225] width 79 height 16
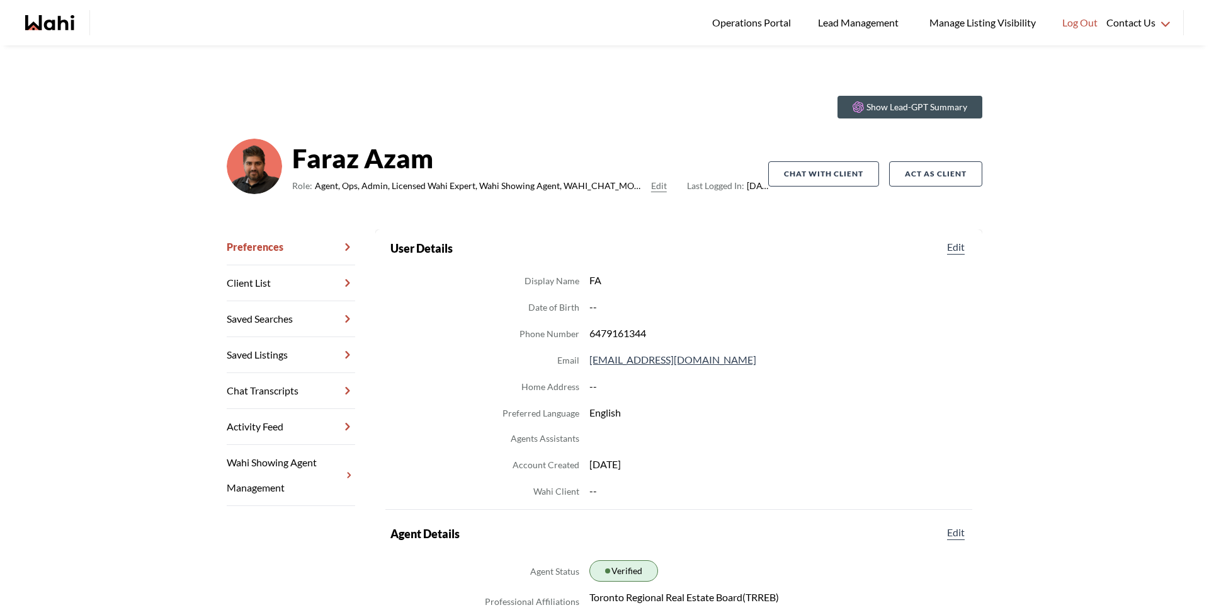
click at [278, 387] on link "Chat Transcripts" at bounding box center [291, 391] width 129 height 36
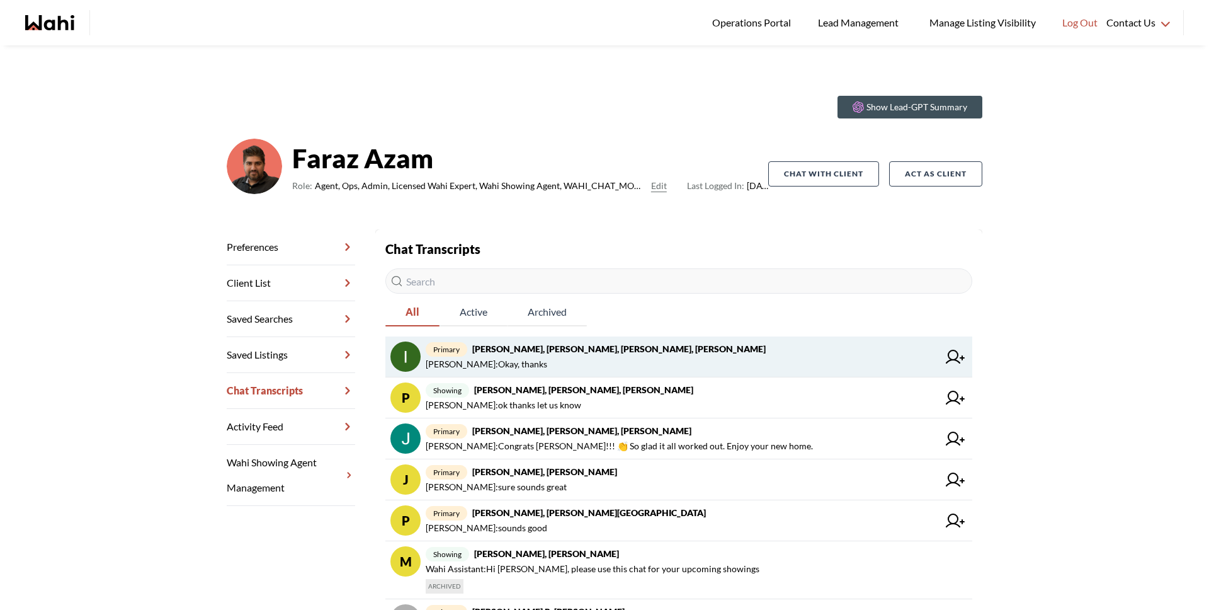
click at [576, 357] on span "Irina Krasyuk : Okay, thanks" at bounding box center [682, 364] width 513 height 15
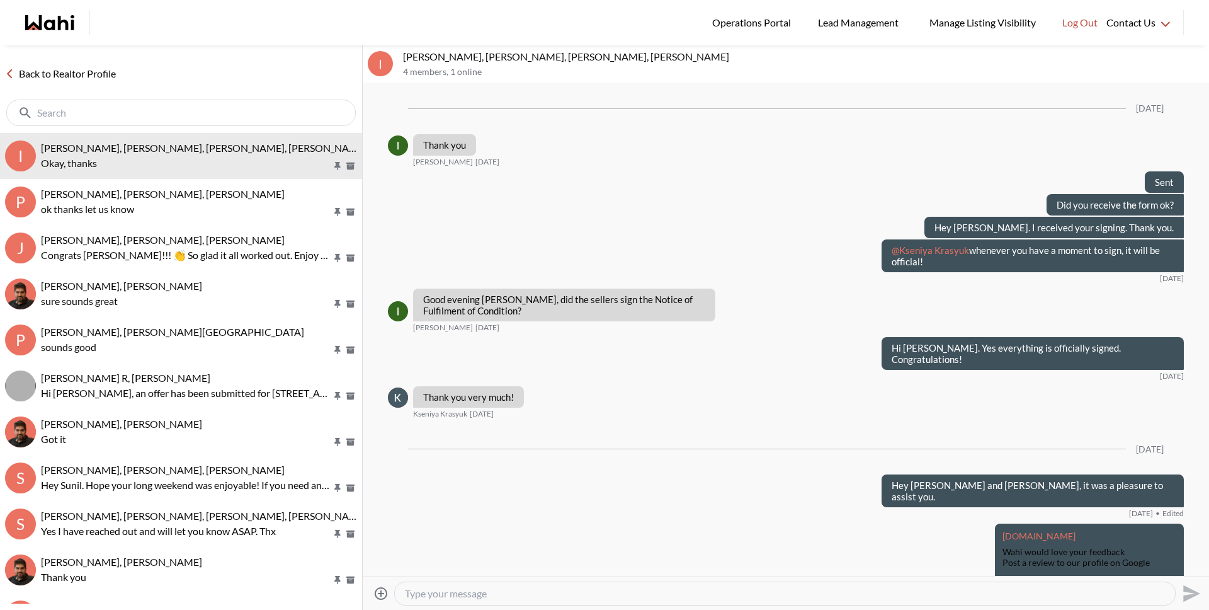
scroll to position [1040, 0]
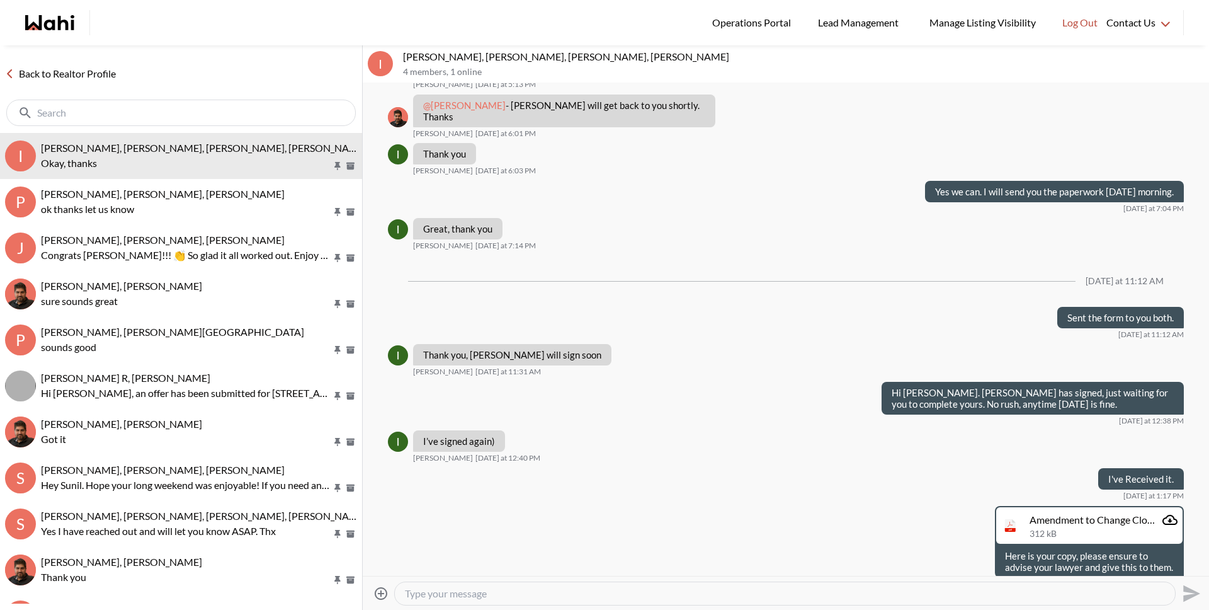
click at [501, 602] on icon "Open Reaction Selector" at bounding box center [501, 604] width 4 height 4
click at [532, 519] on div "Select Reaction: Thumbs up" at bounding box center [536, 518] width 11 height 11
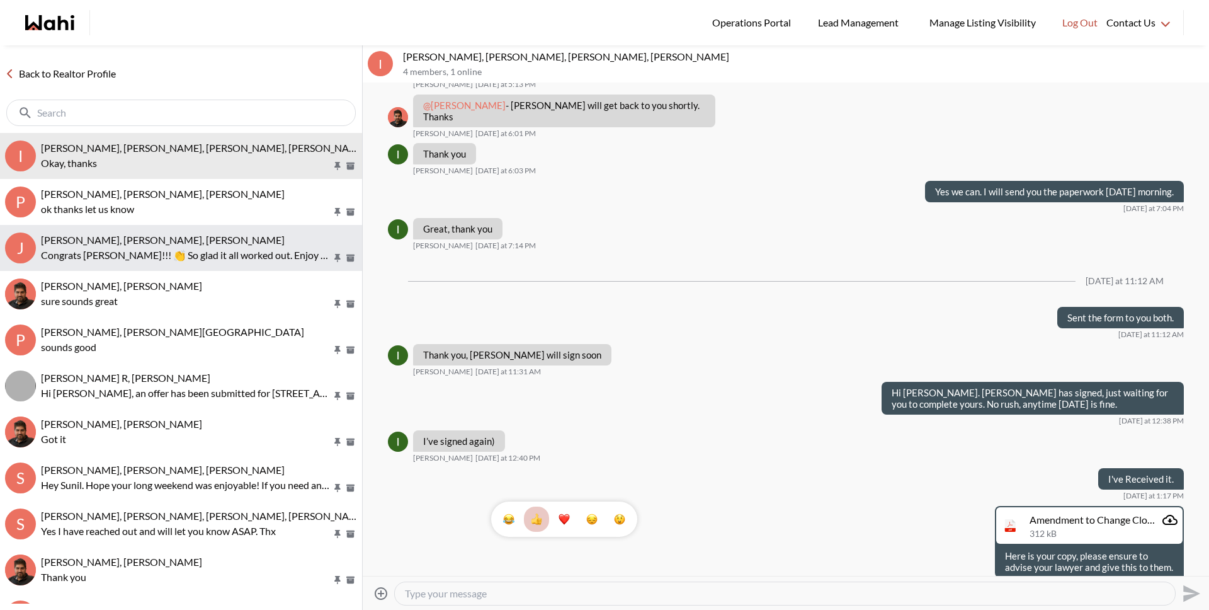
scroll to position [1060, 0]
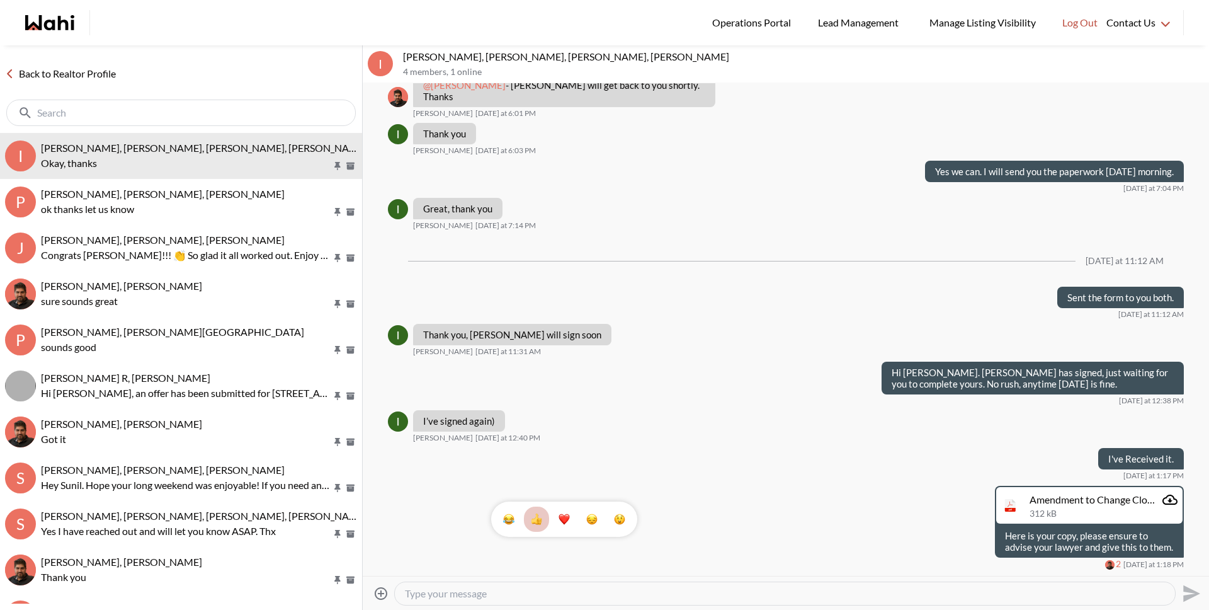
click at [123, 76] on div "Back to Realtor Profile" at bounding box center [181, 89] width 362 height 88
click at [115, 74] on link "Back to Realtor Profile" at bounding box center [60, 74] width 121 height 16
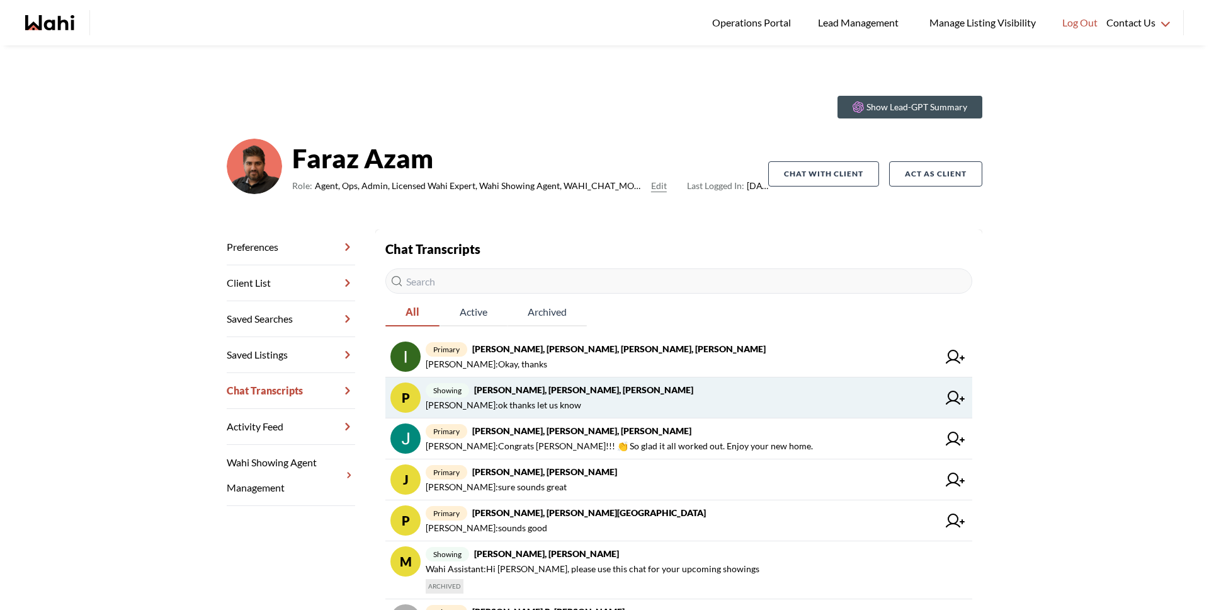
click at [538, 382] on span "showing Pradeep Pradhan, Shilpa Pradhan, Paul, Faraz" at bounding box center [682, 389] width 513 height 15
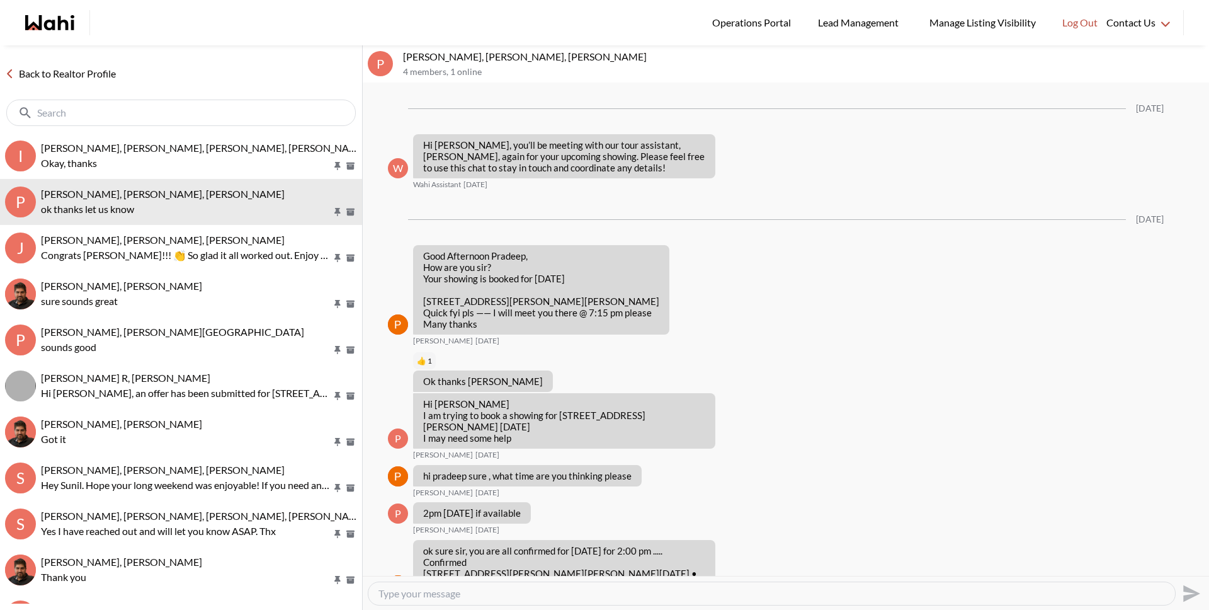
scroll to position [1509, 0]
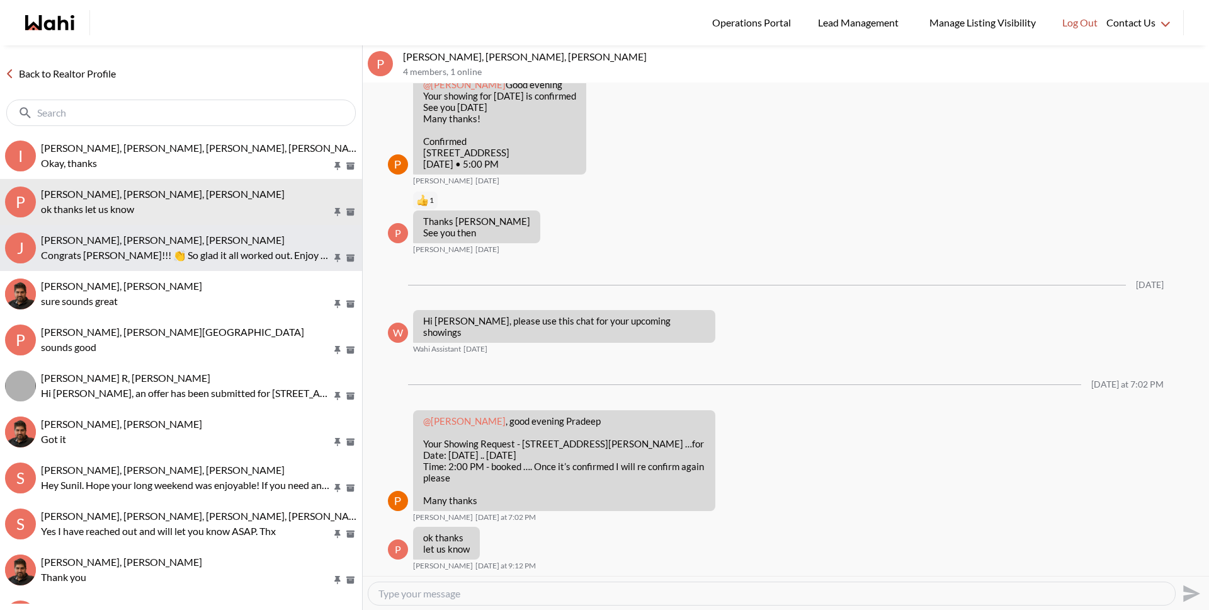
click at [223, 250] on p "Congrats Jack!!! 👏 So glad it all worked out. Enjoy your new home." at bounding box center [186, 255] width 291 height 15
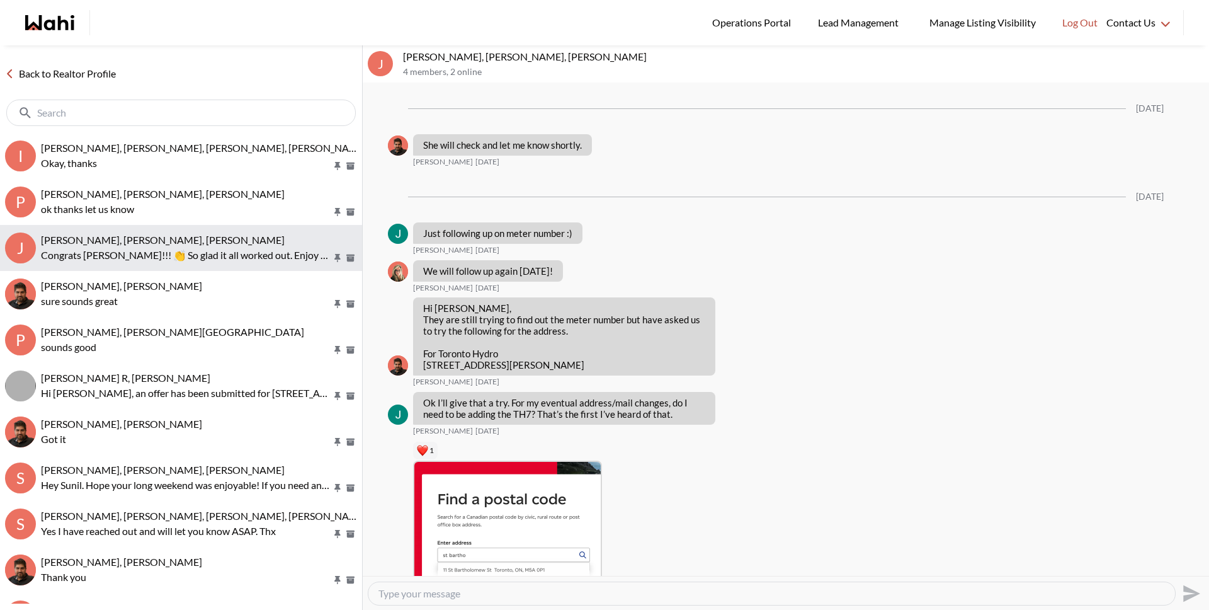
scroll to position [1822, 0]
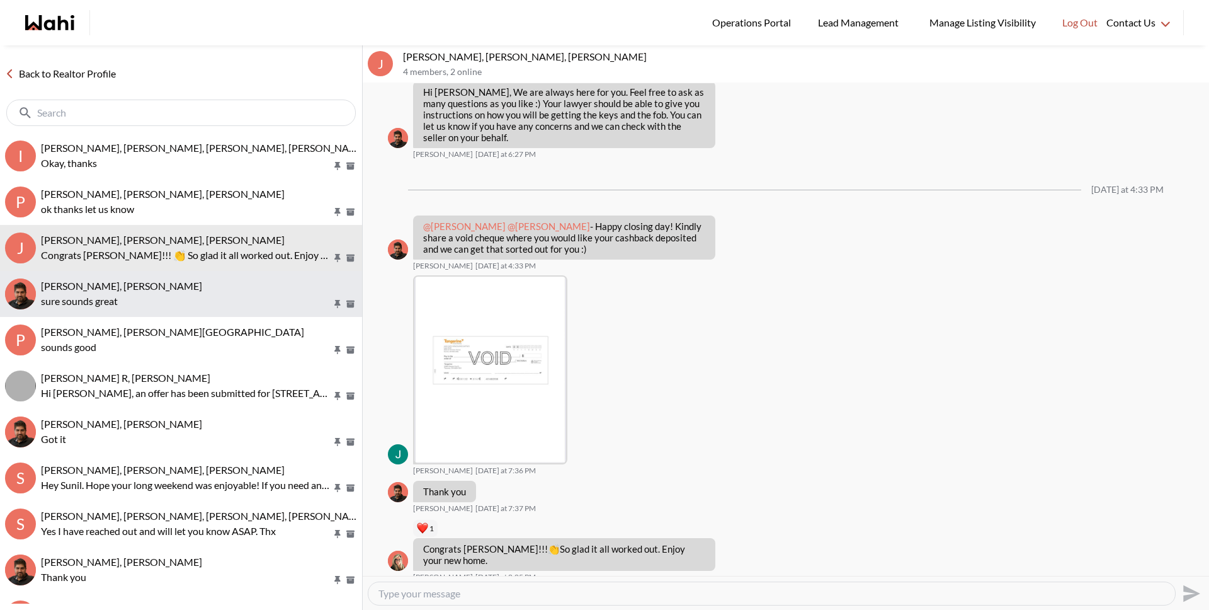
click at [222, 307] on p "sure sounds great" at bounding box center [186, 301] width 291 height 15
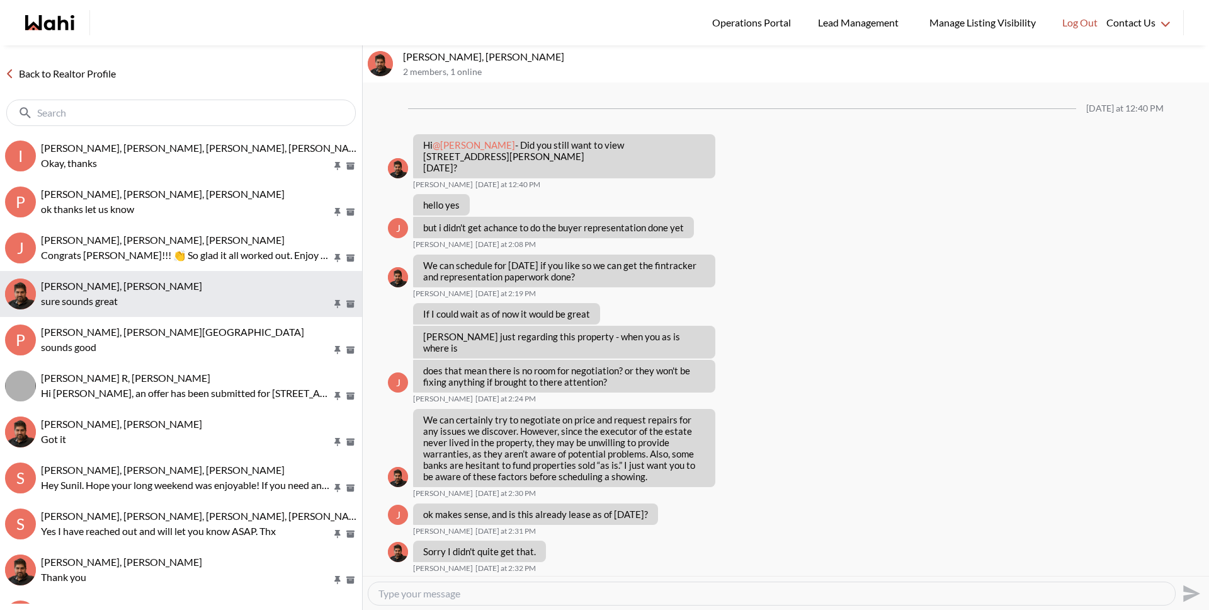
scroll to position [527, 0]
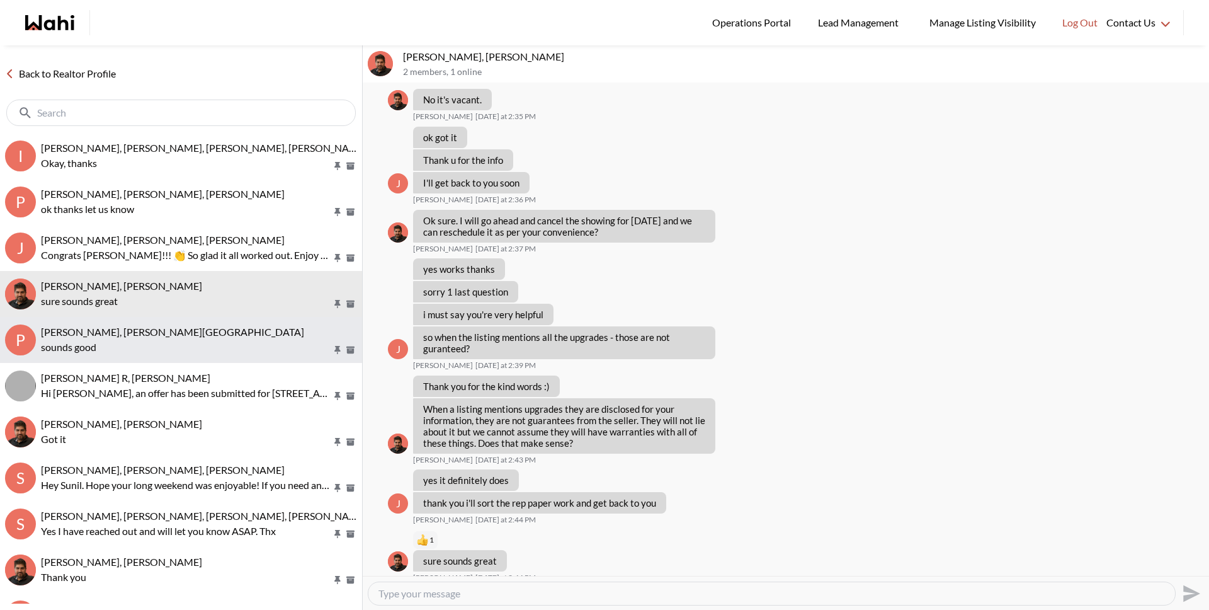
click at [216, 338] on div "Pradeep Pradhan, Shilpa Pradhan, Faraz" at bounding box center [199, 332] width 316 height 13
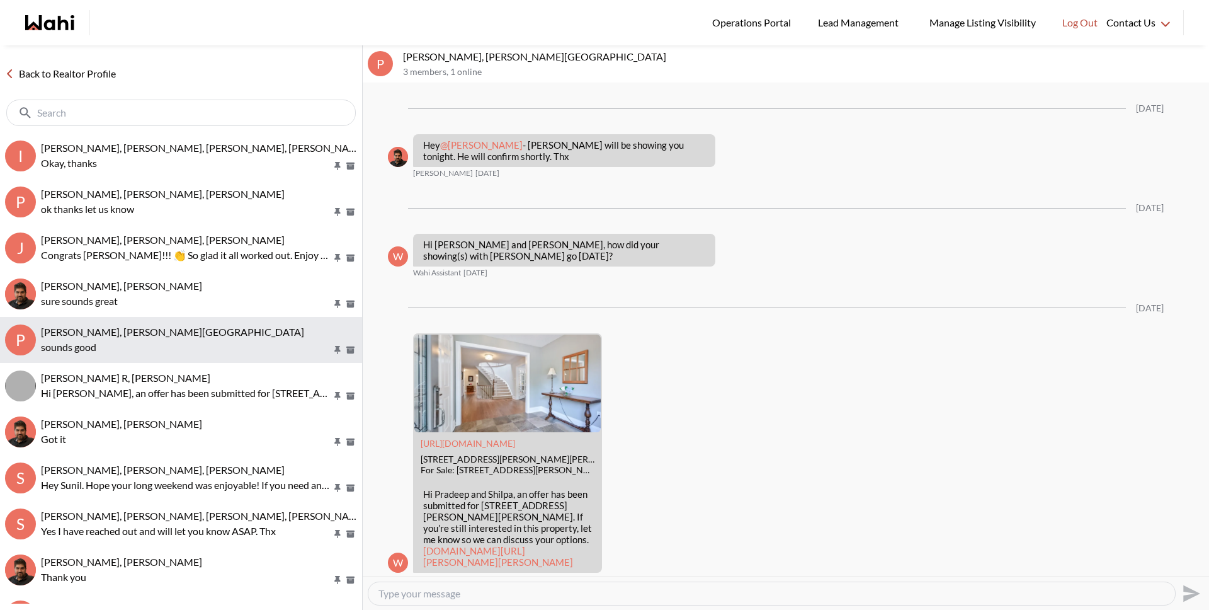
scroll to position [1490, 0]
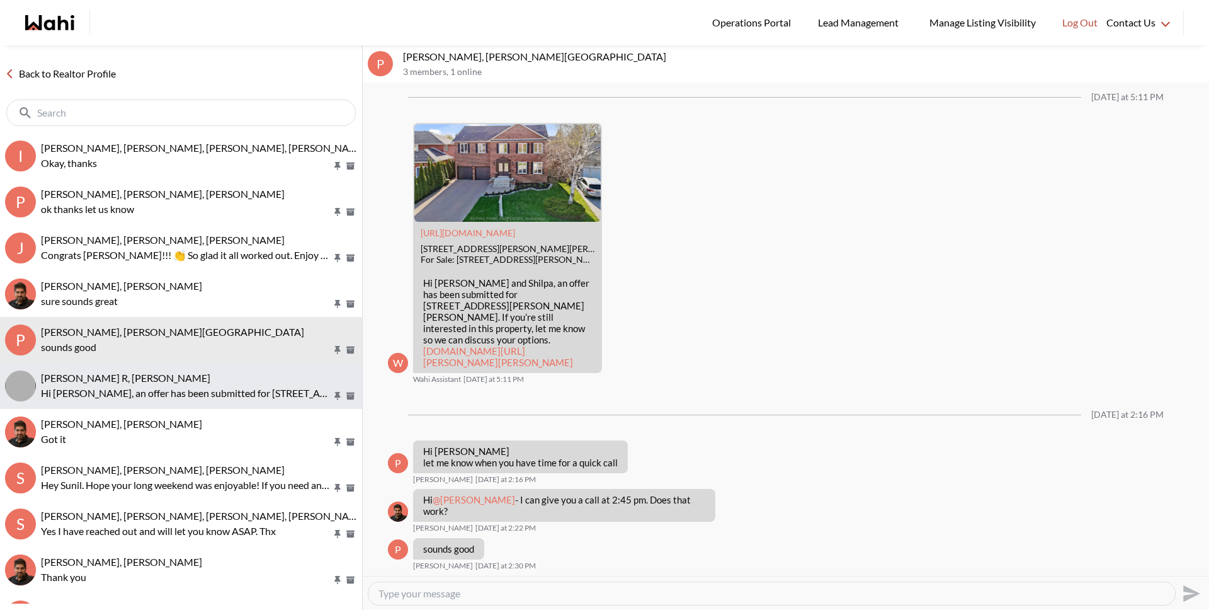
click at [197, 387] on p "Hi Cris, an offer has been submitted for 5949 Yonge St #1504, Toronto, Ontario …" at bounding box center [186, 393] width 291 height 15
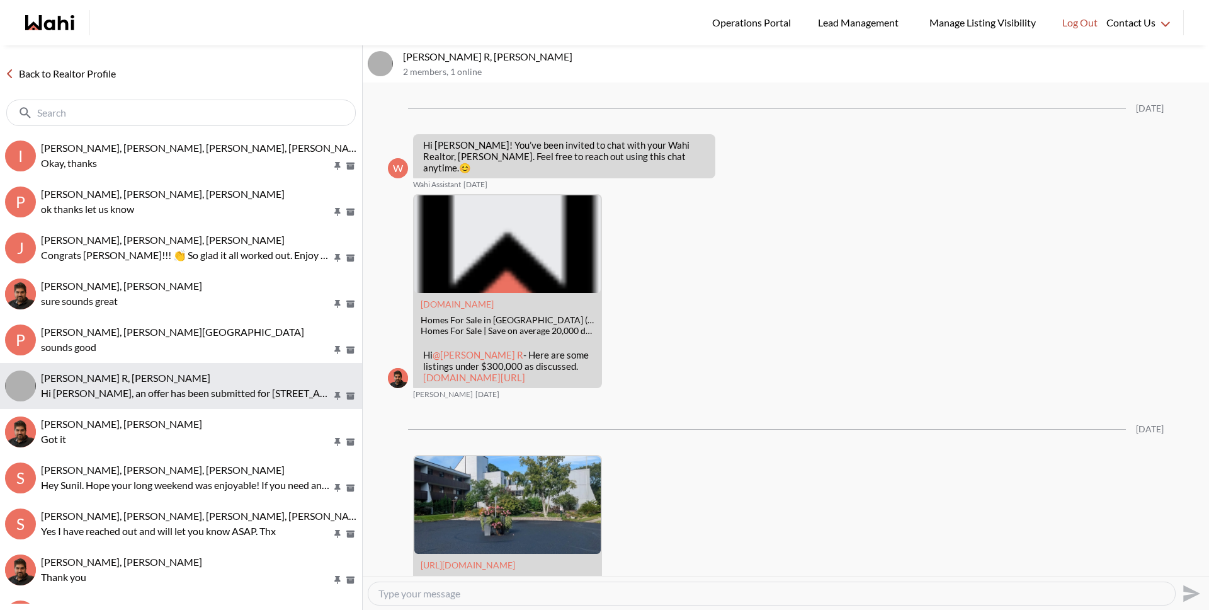
scroll to position [902, 0]
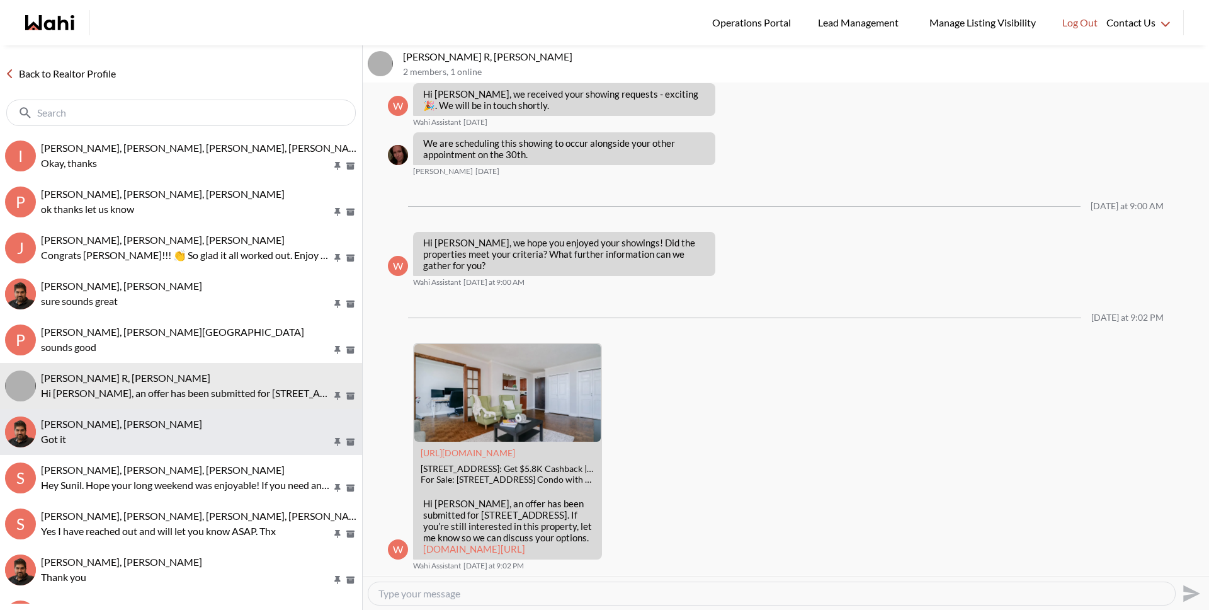
click at [233, 424] on div "Troy Hunte, Faraz" at bounding box center [199, 424] width 316 height 13
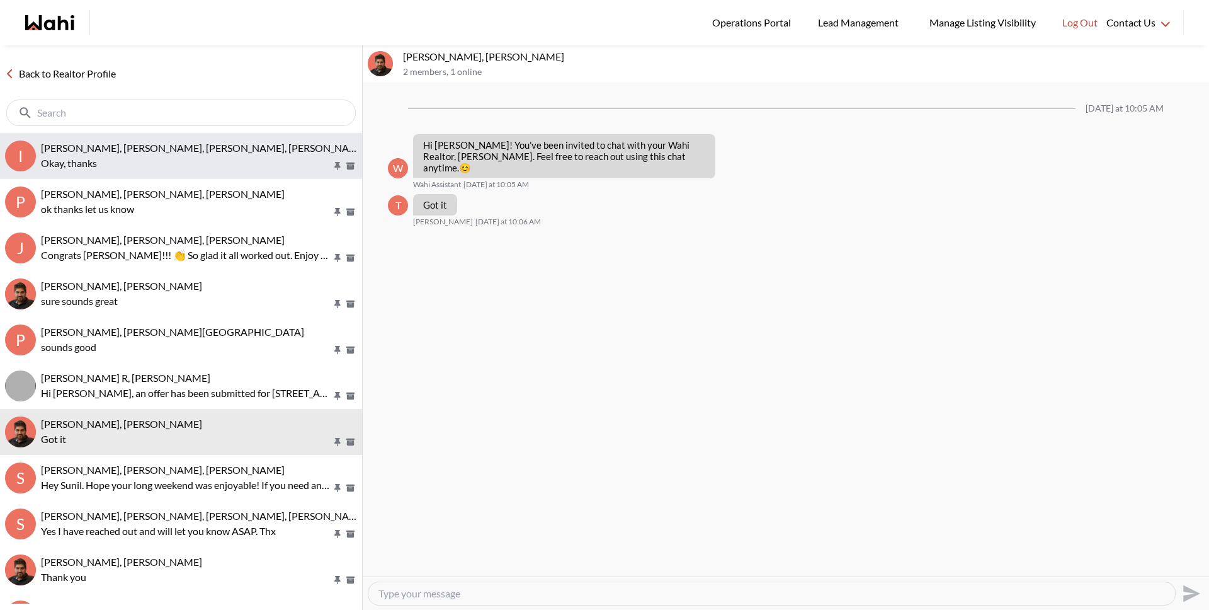
click at [213, 164] on p "Okay, thanks" at bounding box center [186, 163] width 291 height 15
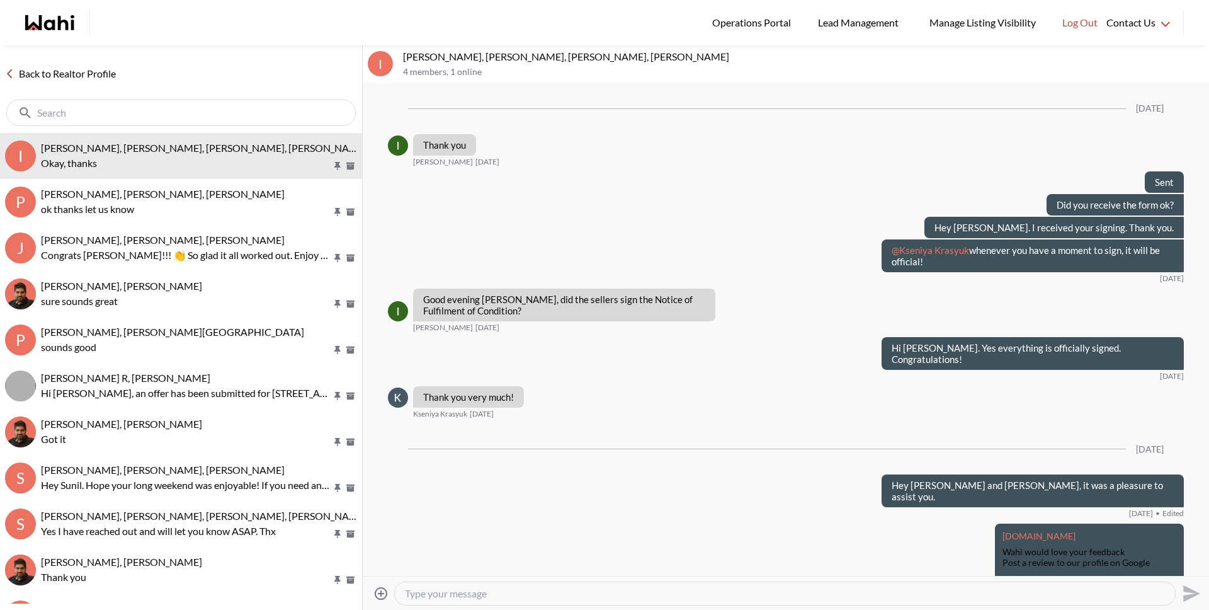
scroll to position [1060, 0]
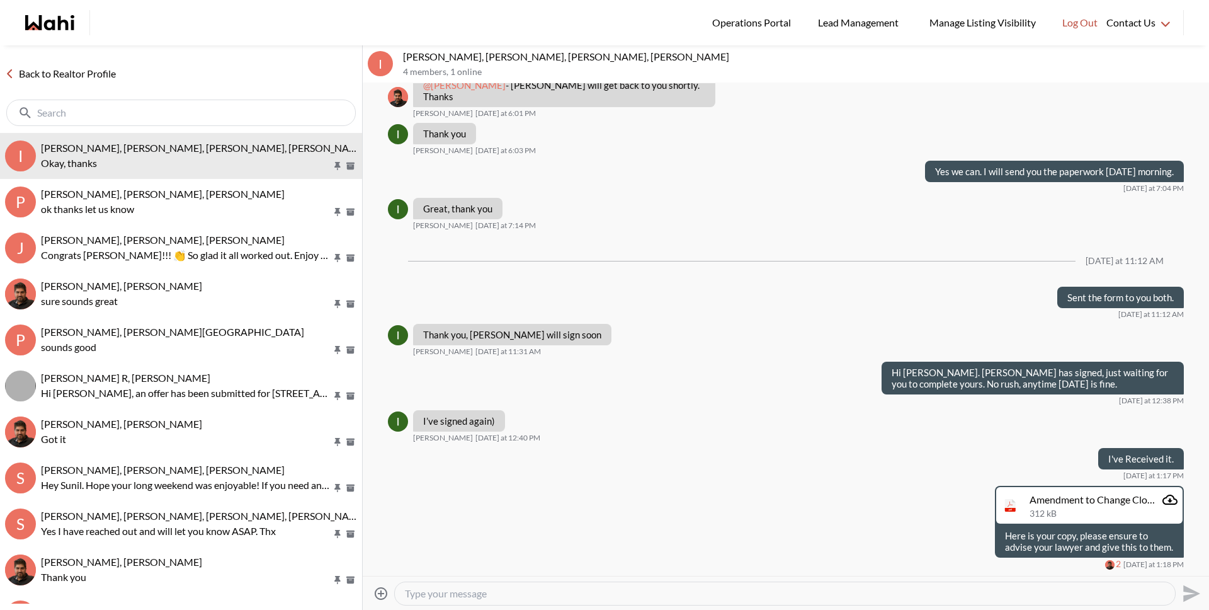
click at [100, 76] on link "Back to Realtor Profile" at bounding box center [60, 74] width 121 height 16
